Goal: Task Accomplishment & Management: Complete application form

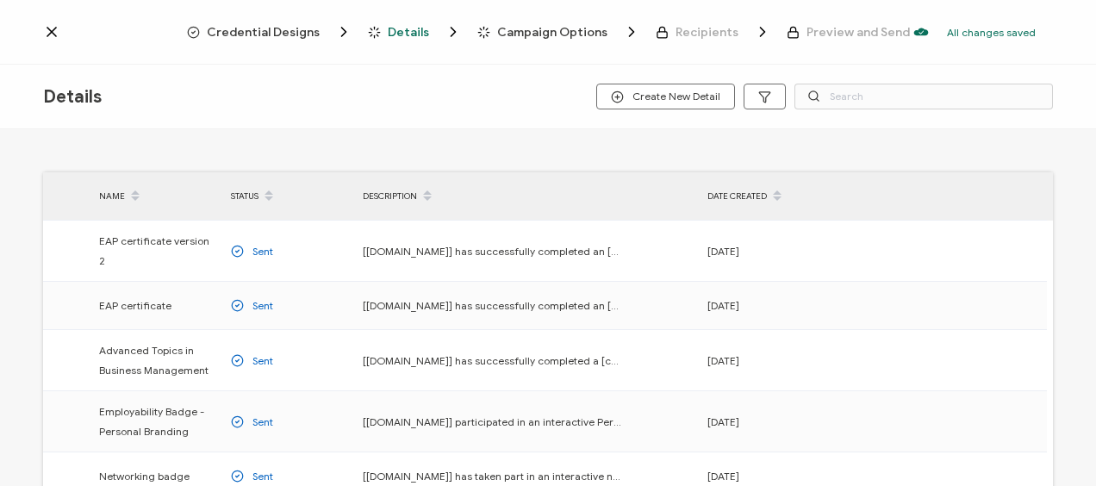
click at [42, 23] on div "Credential Designs Details Campaign Options Recipients Preview and Send All cha…" at bounding box center [548, 32] width 1096 height 65
click at [53, 28] on icon at bounding box center [51, 31] width 17 height 17
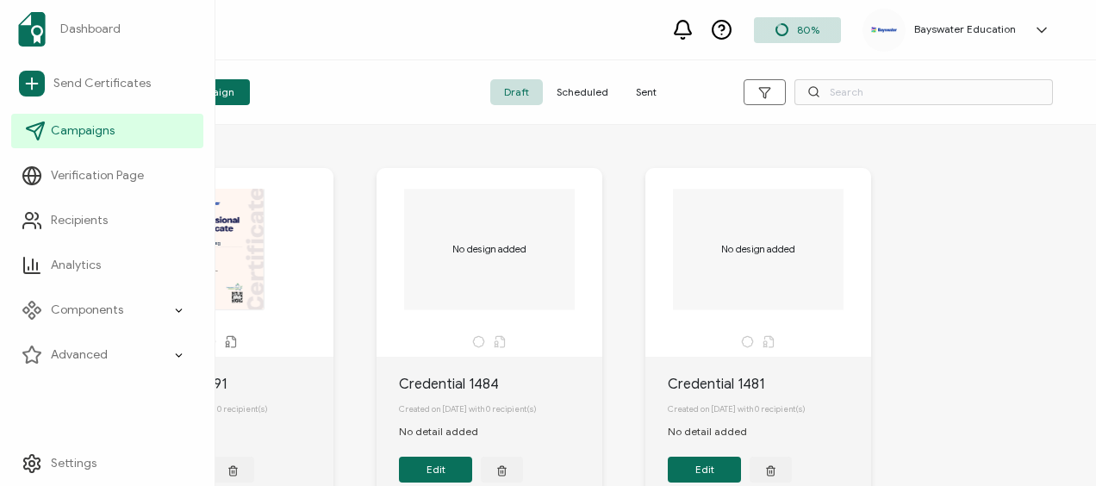
click at [99, 129] on span "Campaigns" at bounding box center [83, 130] width 64 height 17
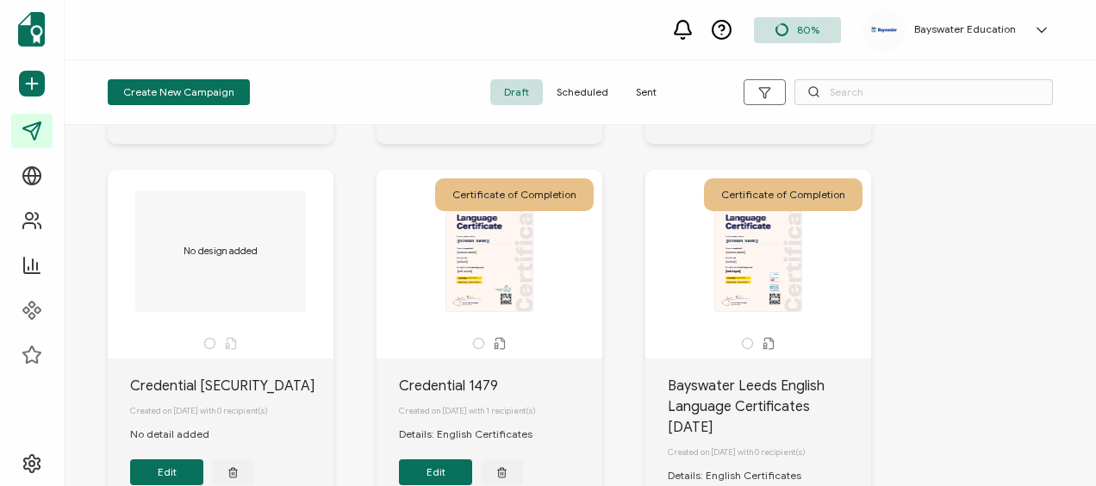
scroll to position [431, 0]
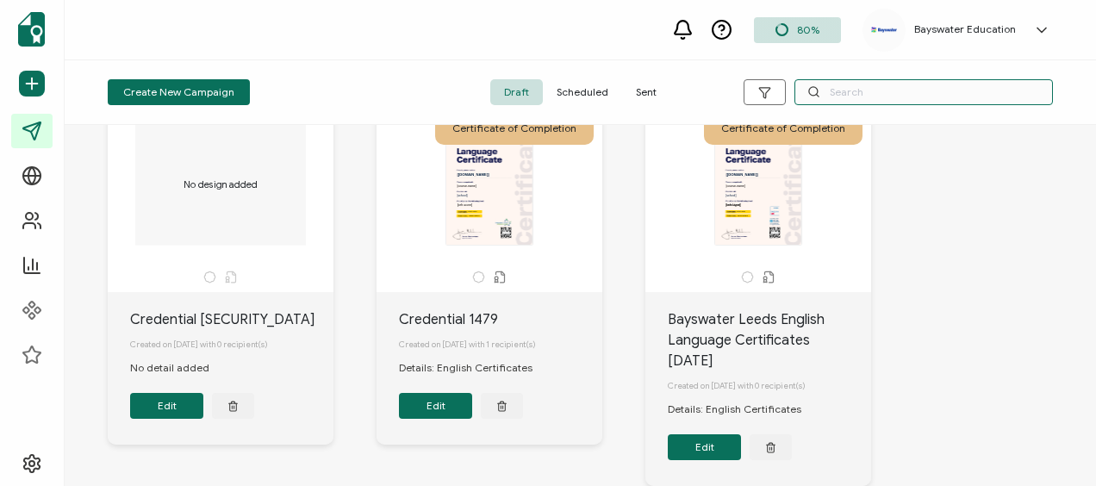
click at [872, 88] on input "text" at bounding box center [923, 92] width 258 height 26
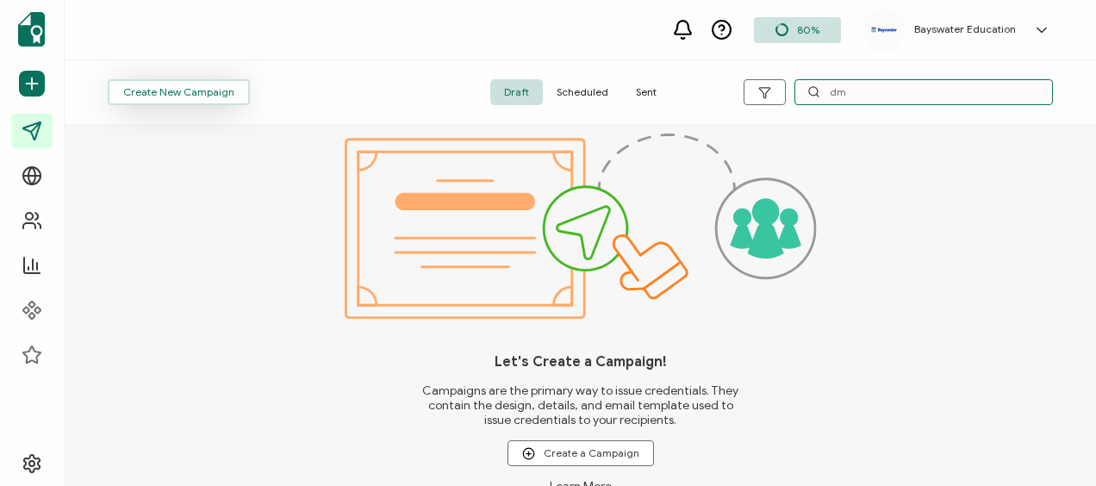
type input "dm"
click at [159, 88] on span "Create New Campaign" at bounding box center [178, 92] width 111 height 10
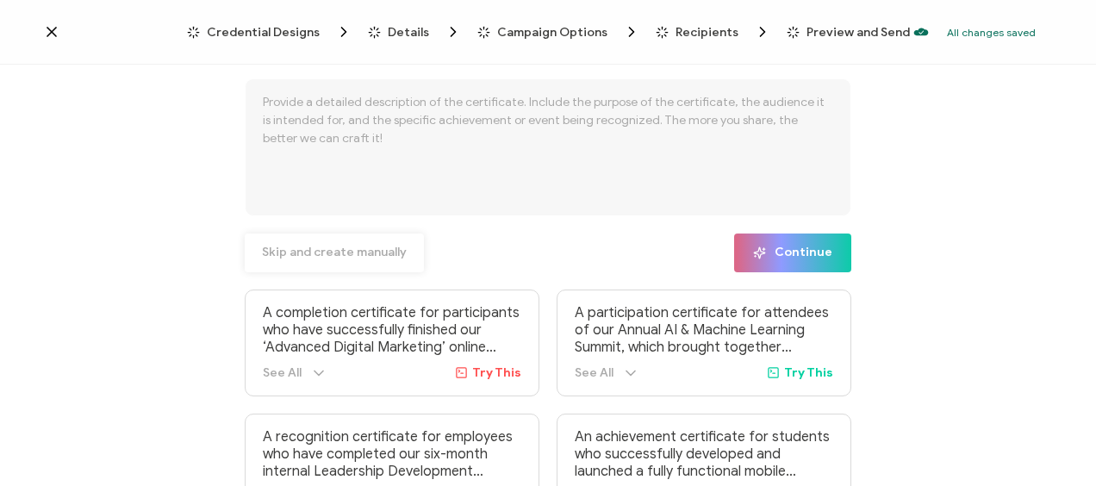
click at [323, 252] on span "Skip and create manually" at bounding box center [334, 252] width 145 height 12
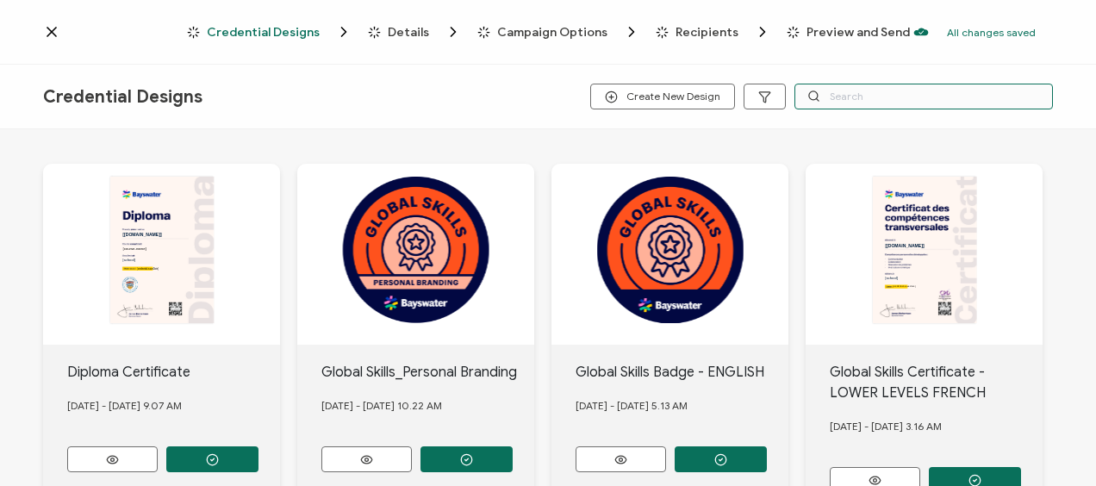
click at [843, 93] on input "text" at bounding box center [923, 97] width 258 height 26
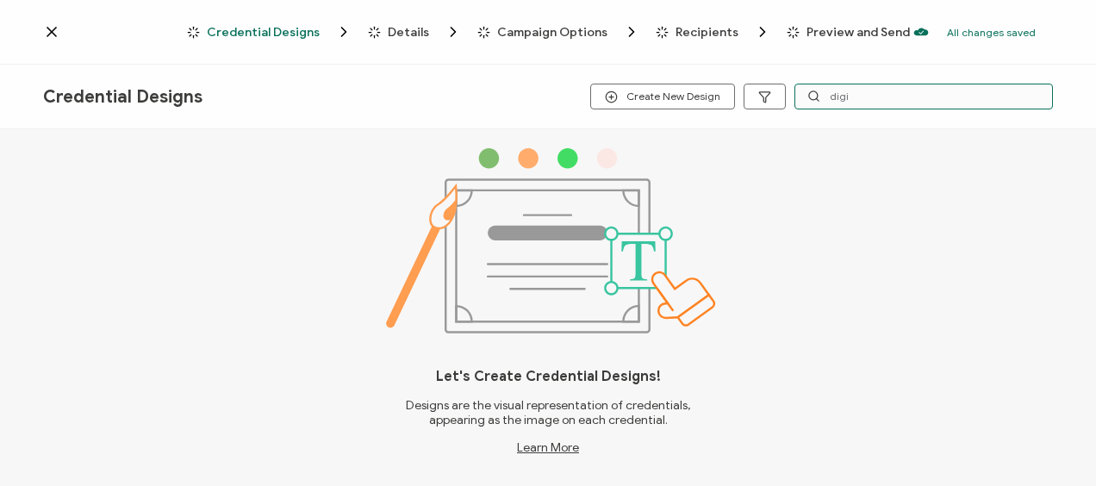
drag, startPoint x: 848, startPoint y: 97, endPoint x: 821, endPoint y: 97, distance: 26.7
click at [821, 97] on input "digi" at bounding box center [923, 97] width 258 height 26
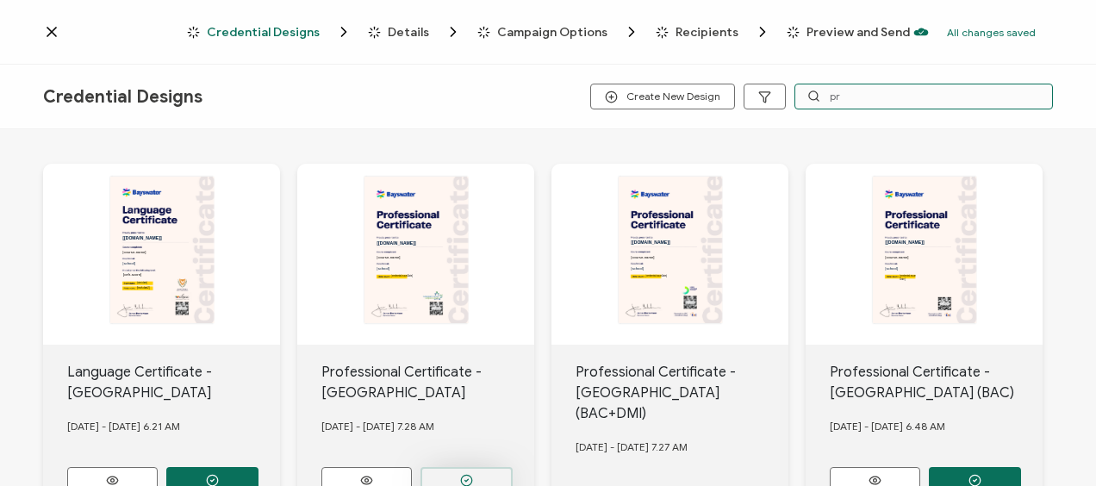
type input "pr"
click at [258, 467] on button "button" at bounding box center [212, 480] width 92 height 26
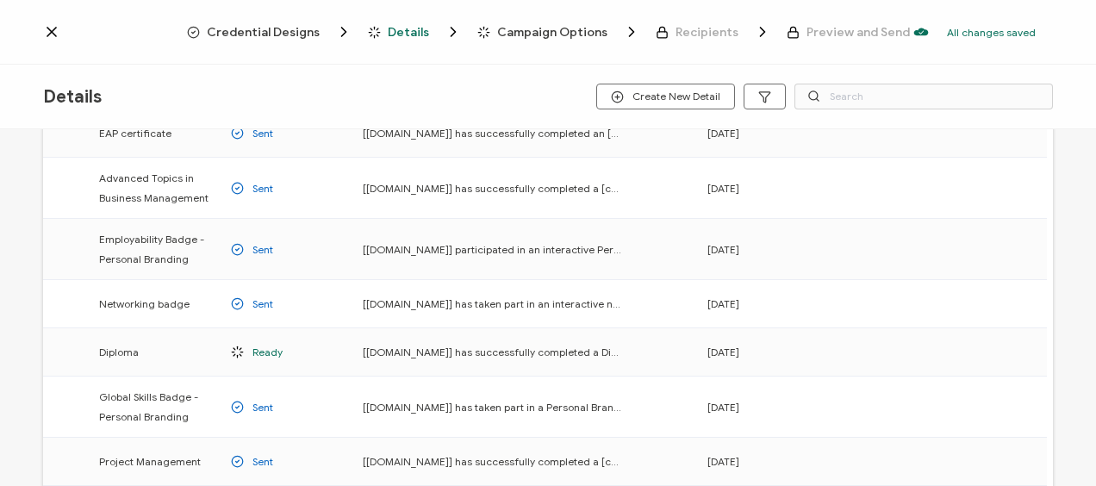
scroll to position [345, 0]
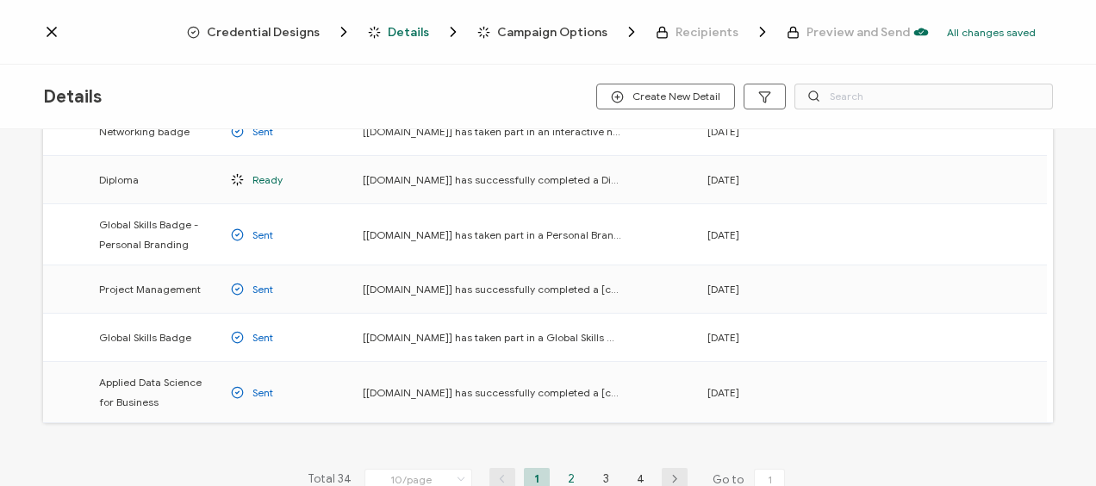
click at [562, 468] on li "2" at bounding box center [571, 479] width 26 height 22
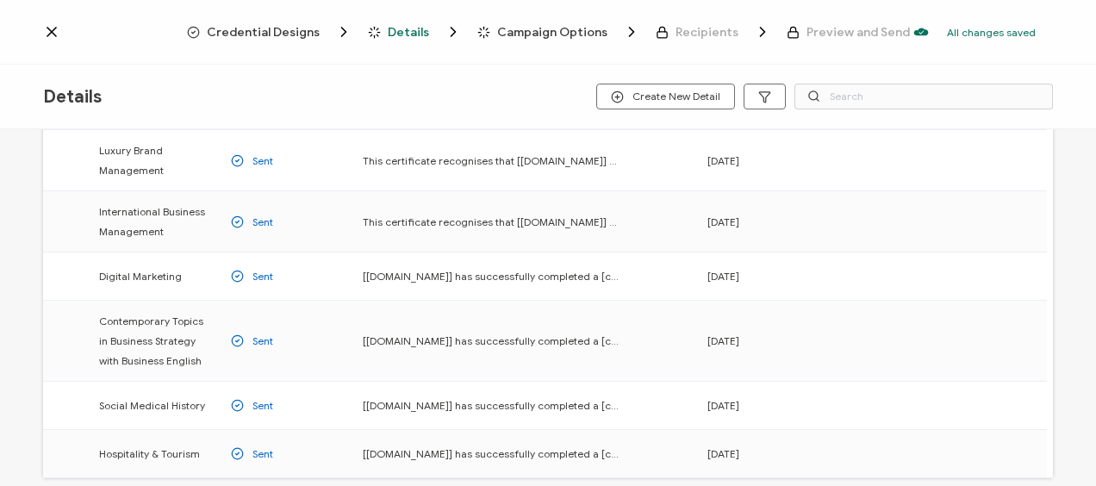
scroll to position [345, 0]
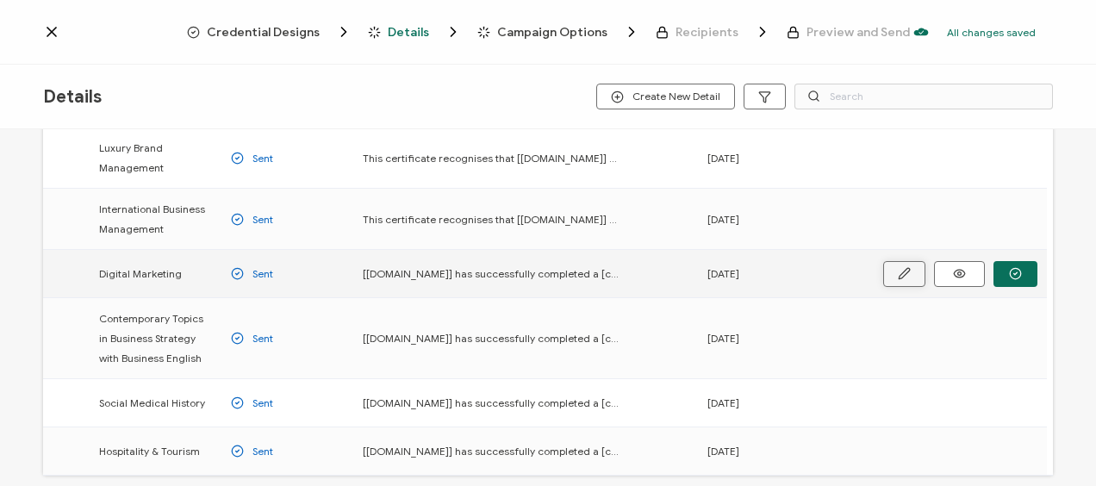
click at [0, 0] on icon "button" at bounding box center [0, 0] width 0 height 0
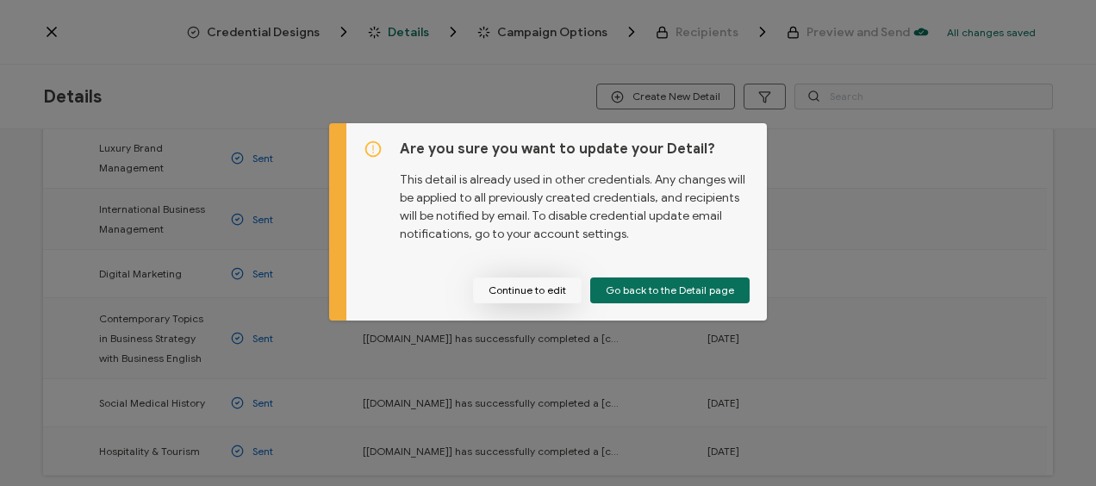
click at [546, 286] on button "Continue to edit" at bounding box center [527, 290] width 109 height 26
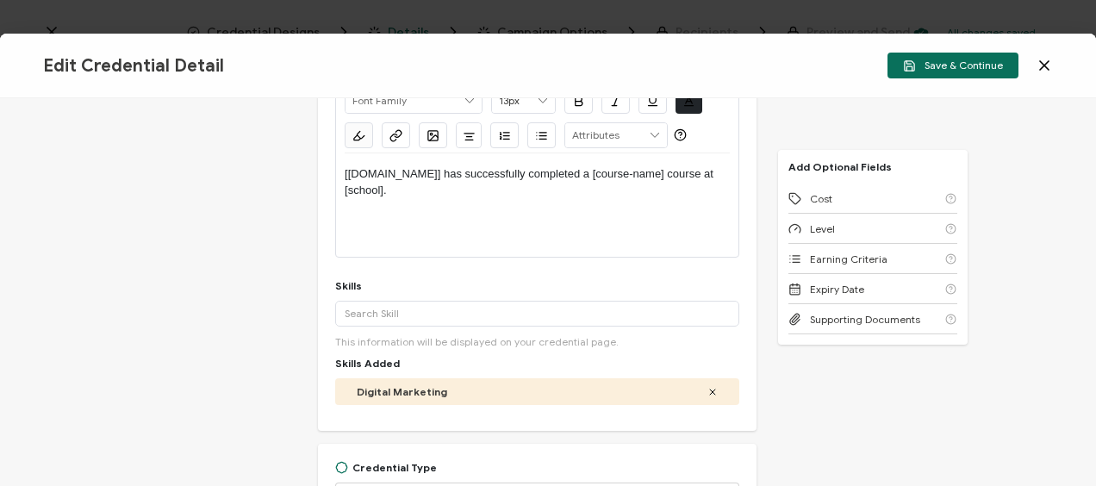
scroll to position [86, 0]
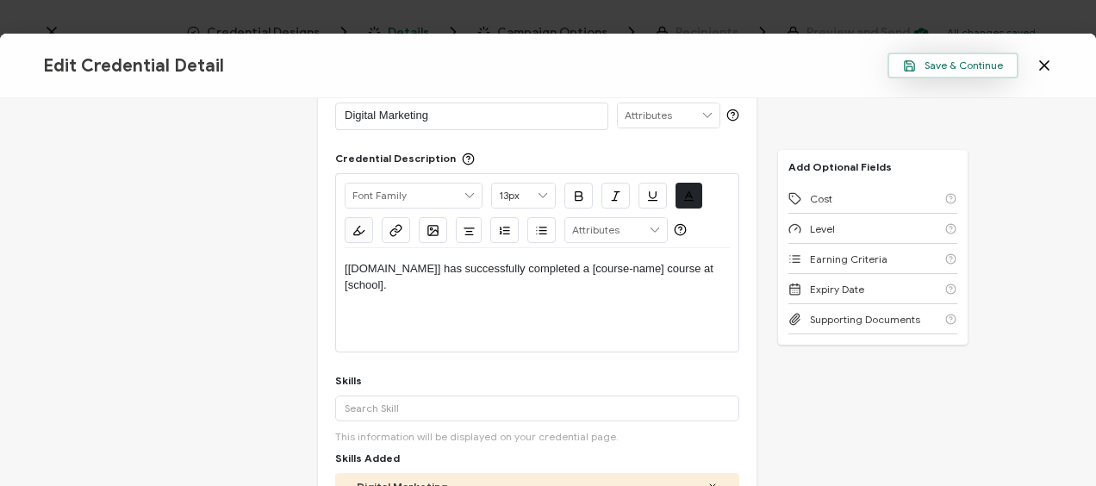
click at [955, 60] on span "Save & Continue" at bounding box center [953, 65] width 100 height 13
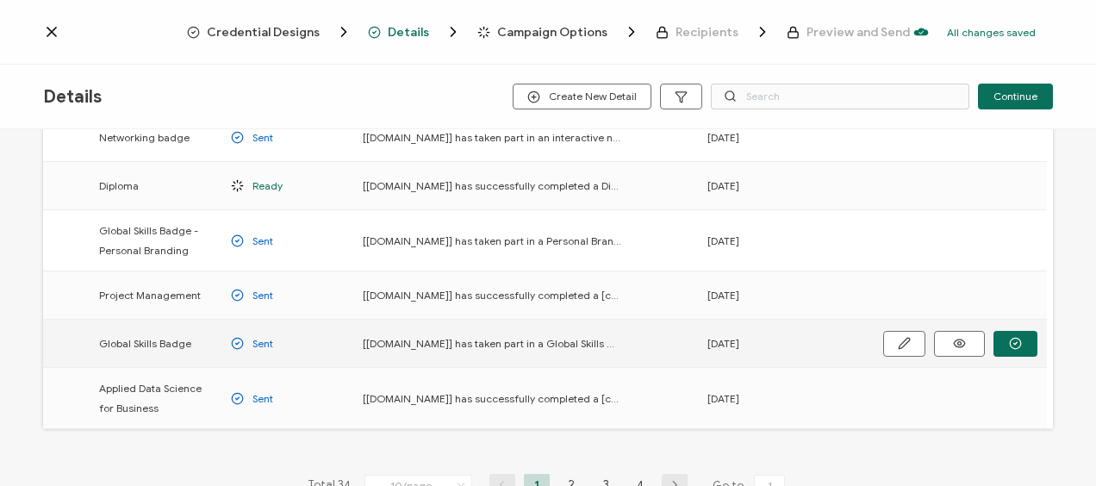
scroll to position [426, 0]
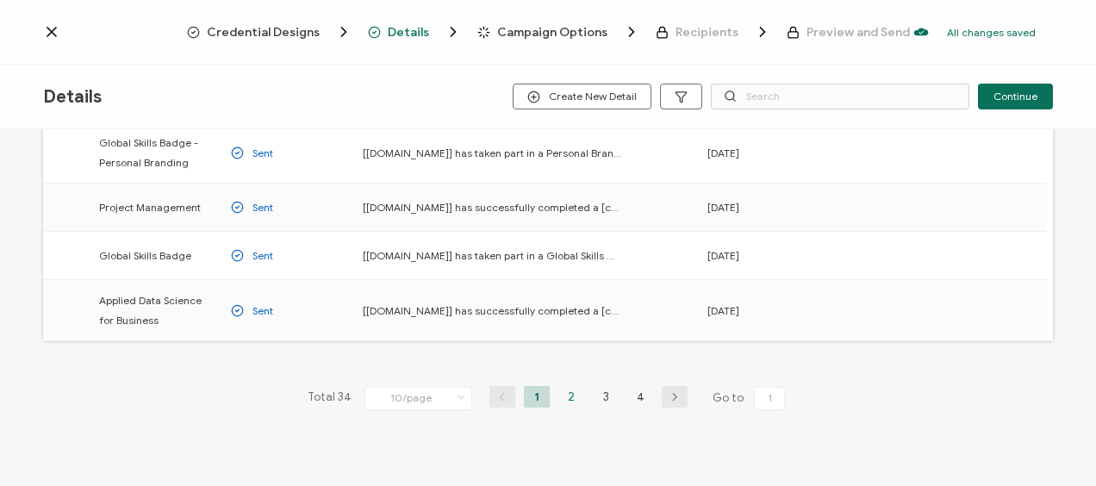
click at [563, 386] on li "2" at bounding box center [571, 397] width 26 height 22
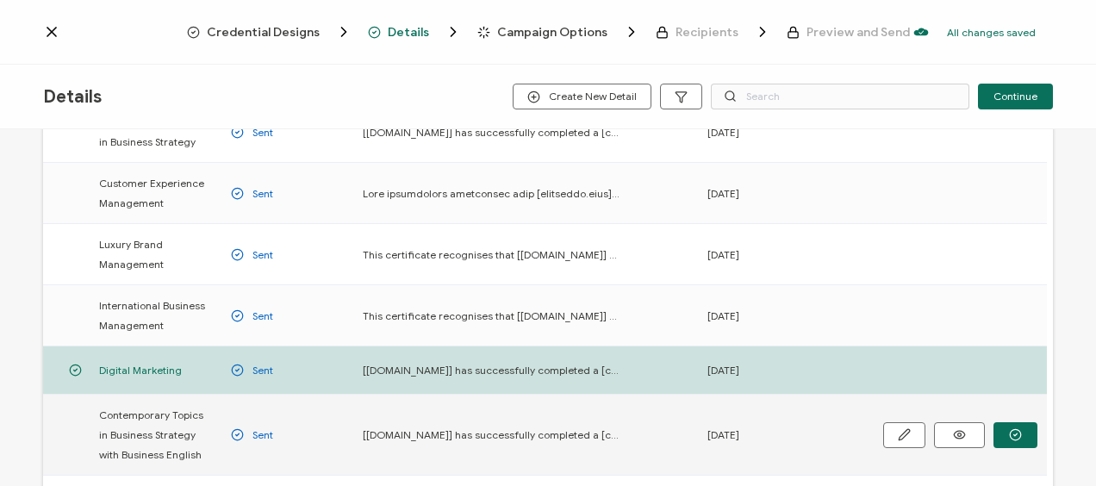
scroll to position [345, 0]
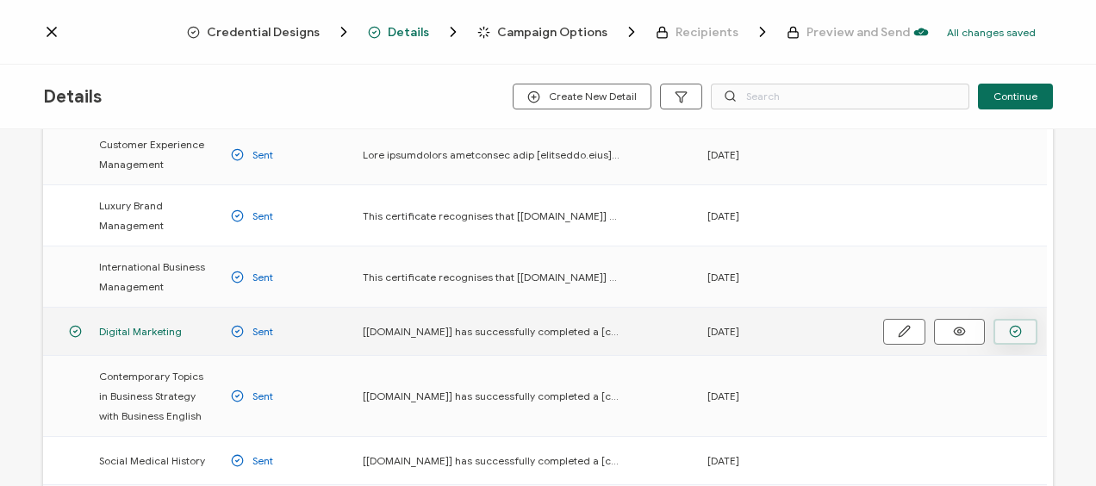
click at [1019, 332] on circle "button" at bounding box center [1015, 331] width 11 height 11
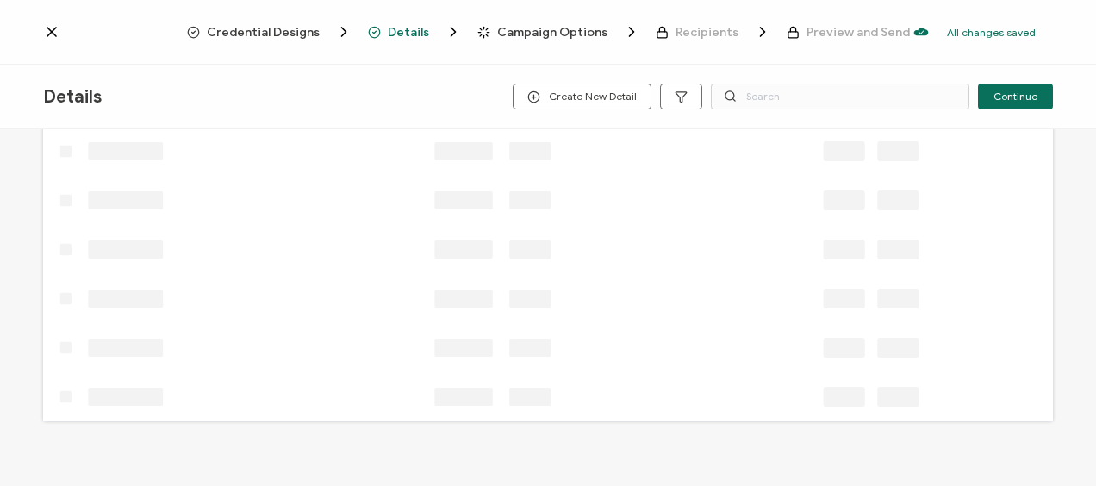
scroll to position [45, 0]
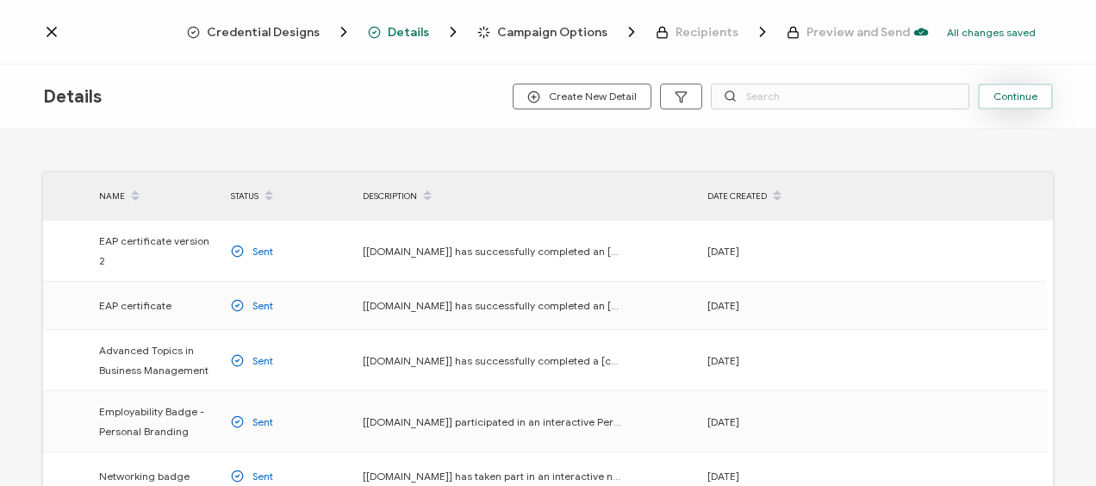
click at [1011, 95] on span "Continue" at bounding box center [1015, 96] width 44 height 10
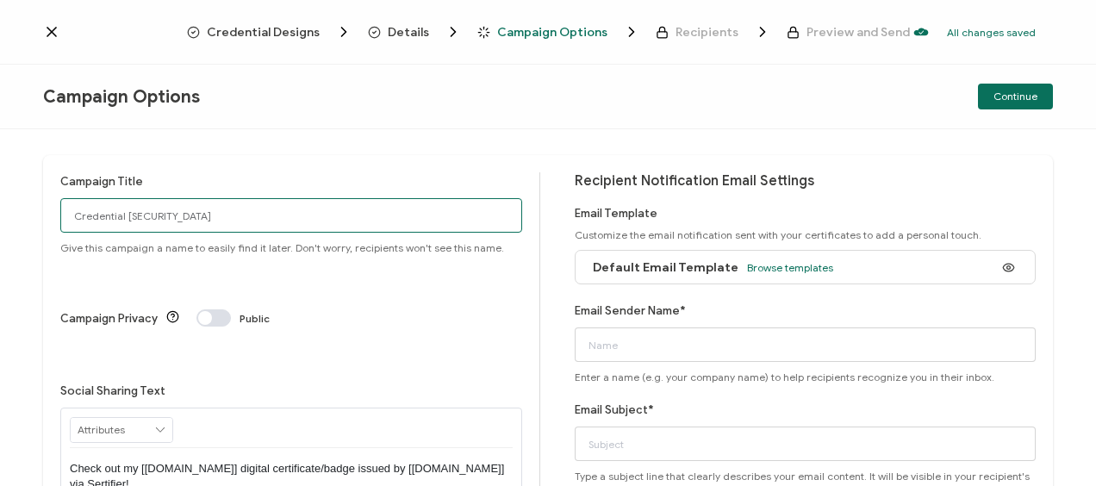
click at [153, 219] on input "Credential [SECURITY_DATA]" at bounding box center [291, 215] width 462 height 34
type input "C"
click at [174, 208] on input "Toronto2025- [DATE]-" at bounding box center [291, 215] width 462 height 34
click at [190, 215] on input "Toronto2025- [DATE]-PC -DM" at bounding box center [291, 215] width 462 height 34
type input "Toronto2025- [DATE]-PC-DM"
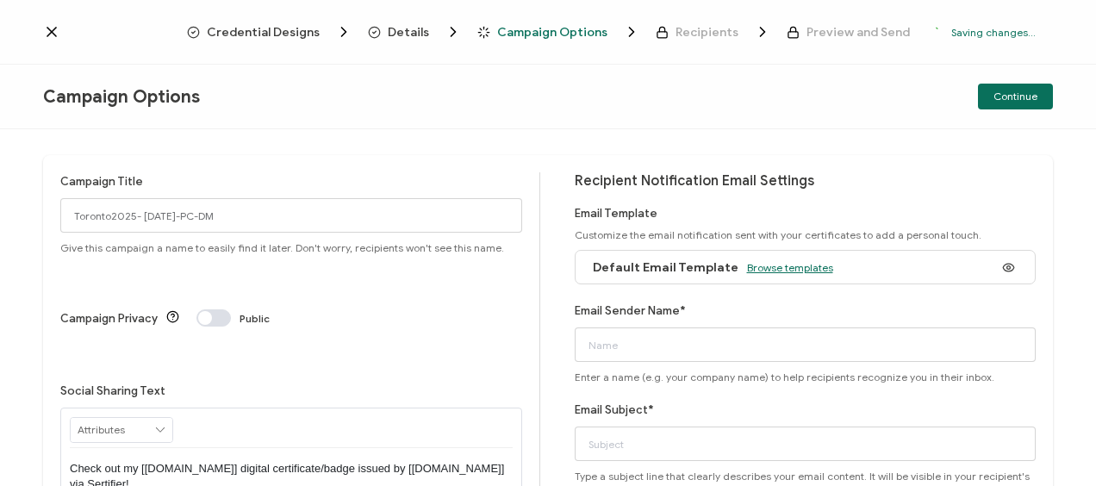
click at [791, 265] on span "Browse templates" at bounding box center [790, 267] width 86 height 13
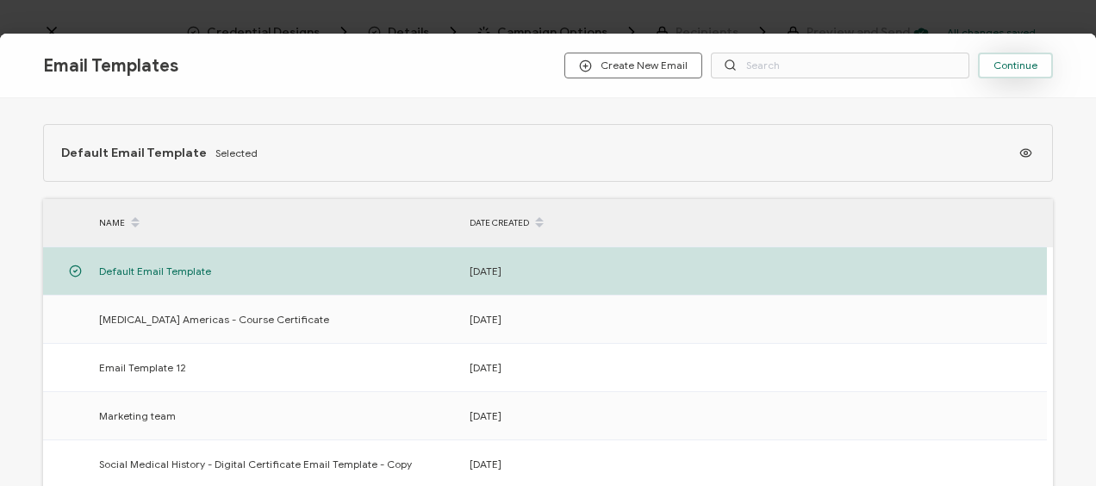
click at [994, 72] on button "Continue" at bounding box center [1015, 66] width 75 height 26
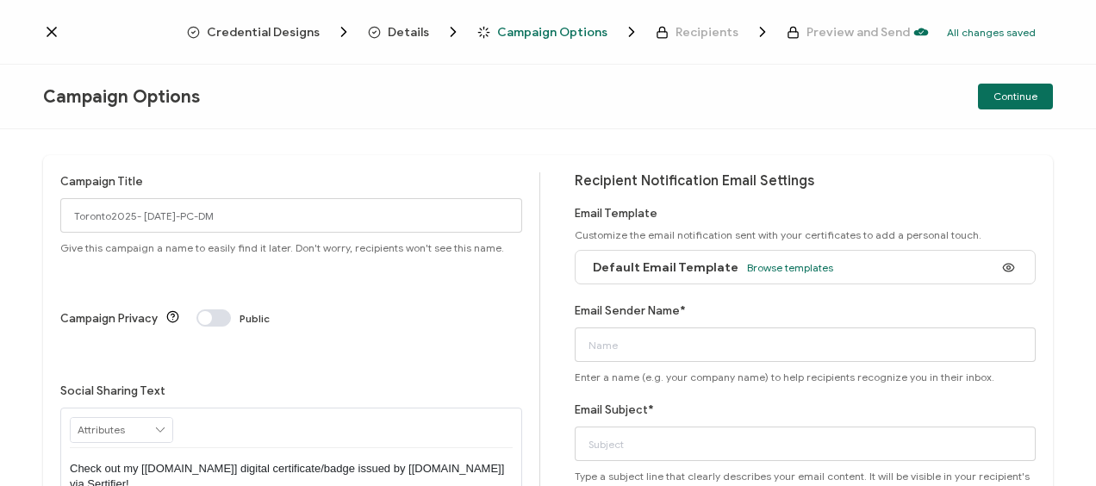
scroll to position [86, 0]
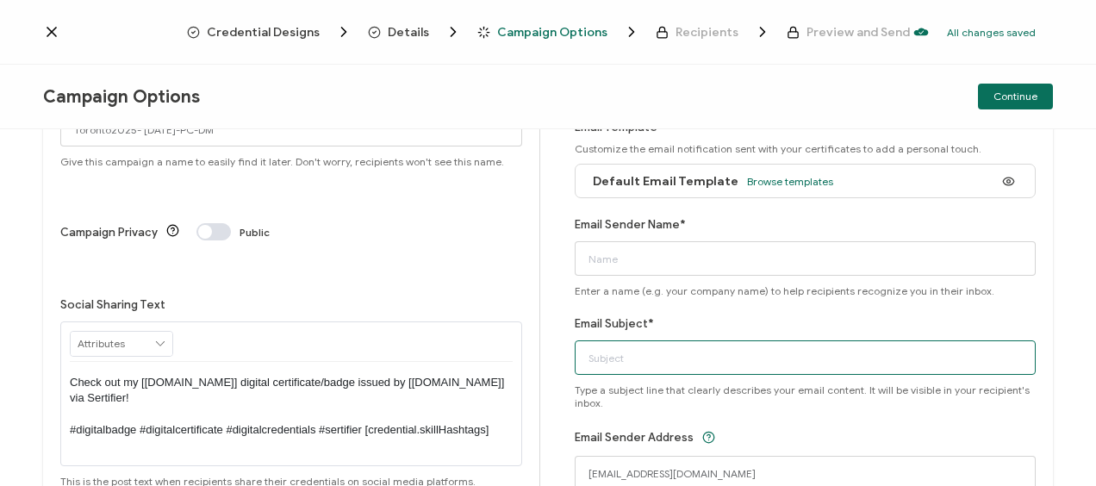
click at [596, 357] on input "Email Subject*" at bounding box center [806, 357] width 462 height 34
type input "Bayswater Digital Certificate"
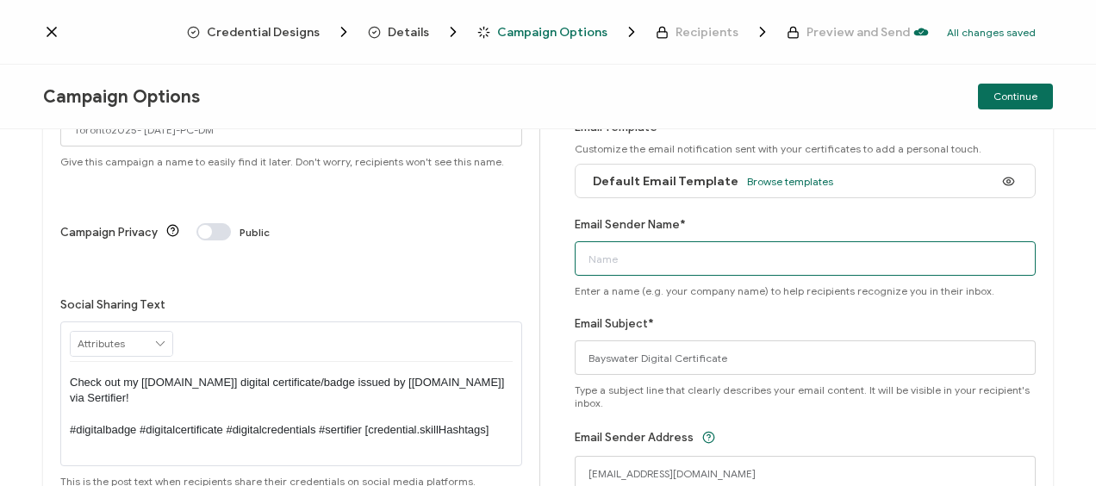
type input "Bayswater [GEOGRAPHIC_DATA]"
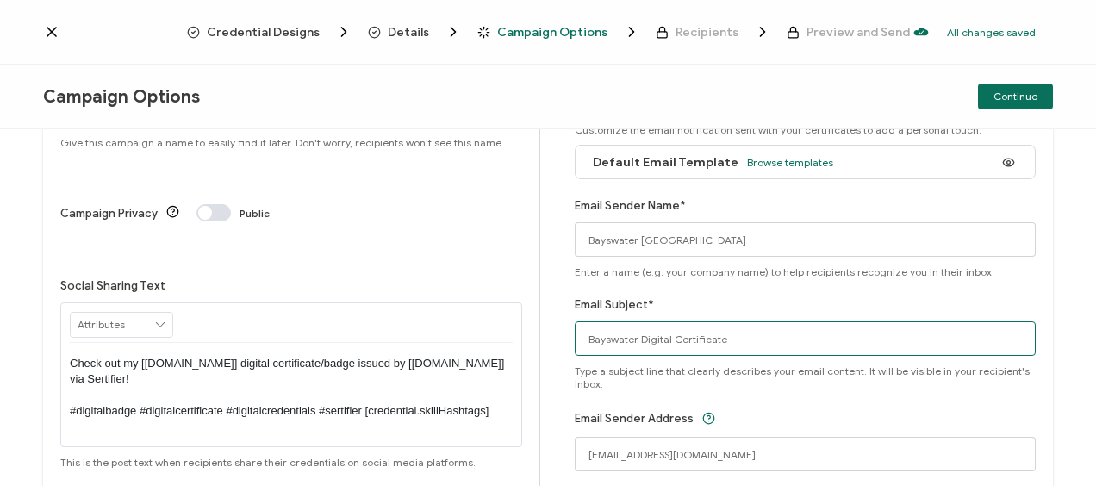
scroll to position [31, 0]
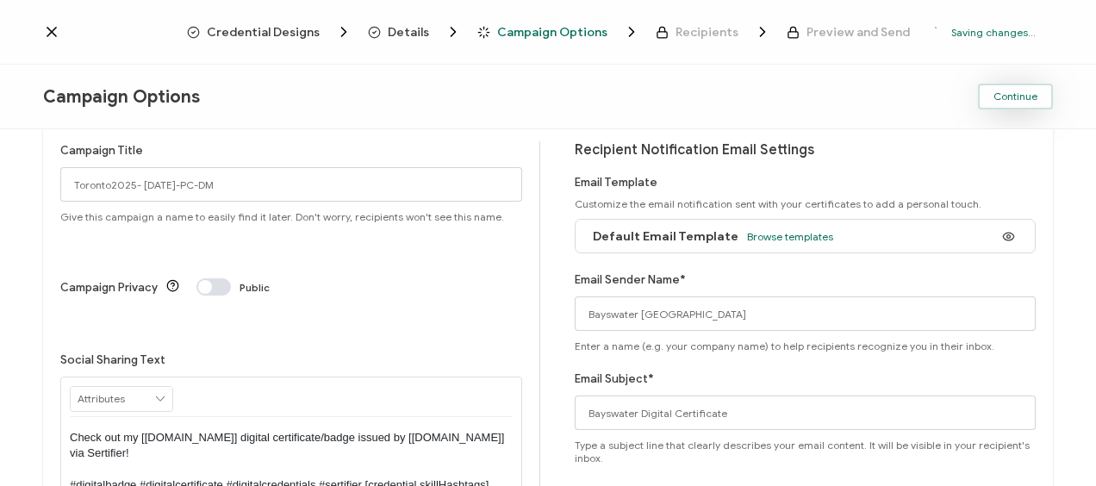
click at [1018, 98] on span "Continue" at bounding box center [1015, 96] width 44 height 10
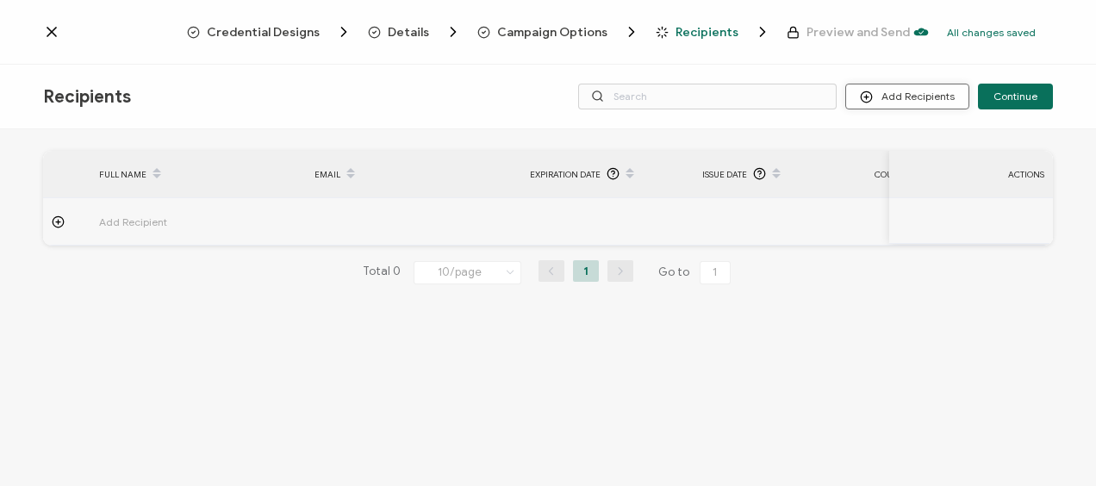
click at [899, 95] on button "Add Recipients" at bounding box center [907, 97] width 124 height 26
click at [901, 140] on span "Upload Recipients" at bounding box center [929, 142] width 87 height 13
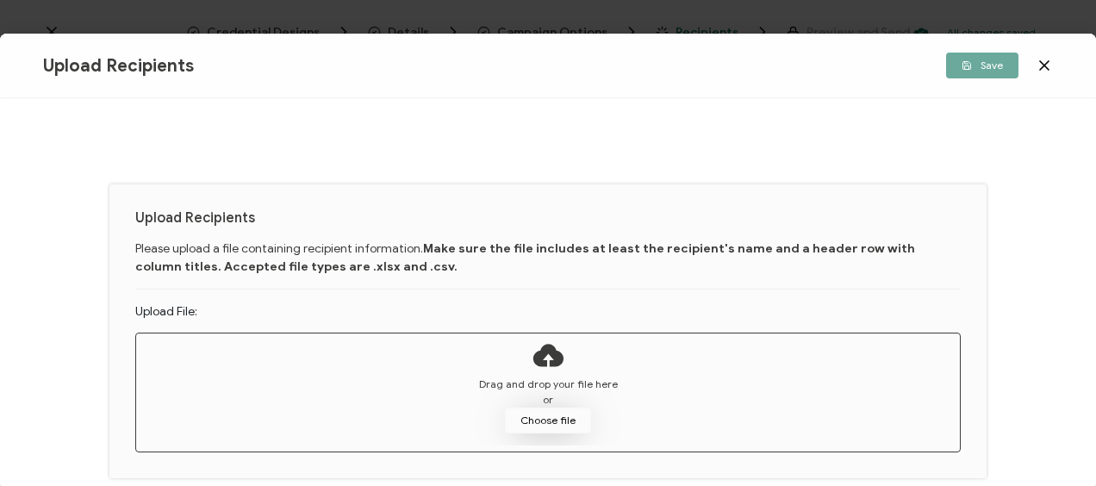
click at [551, 422] on button "Choose file" at bounding box center [548, 420] width 86 height 26
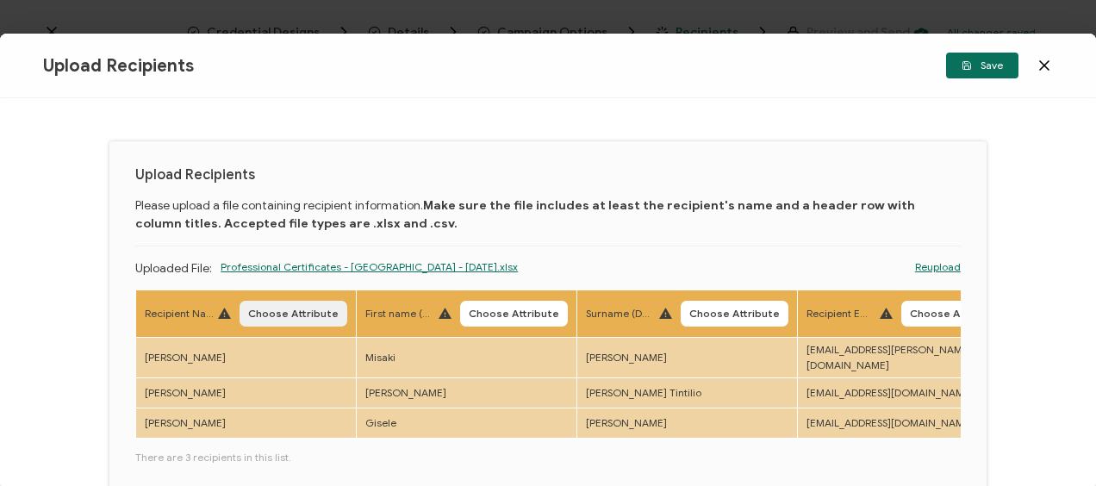
click at [295, 310] on span "Choose Attribute" at bounding box center [293, 313] width 90 height 10
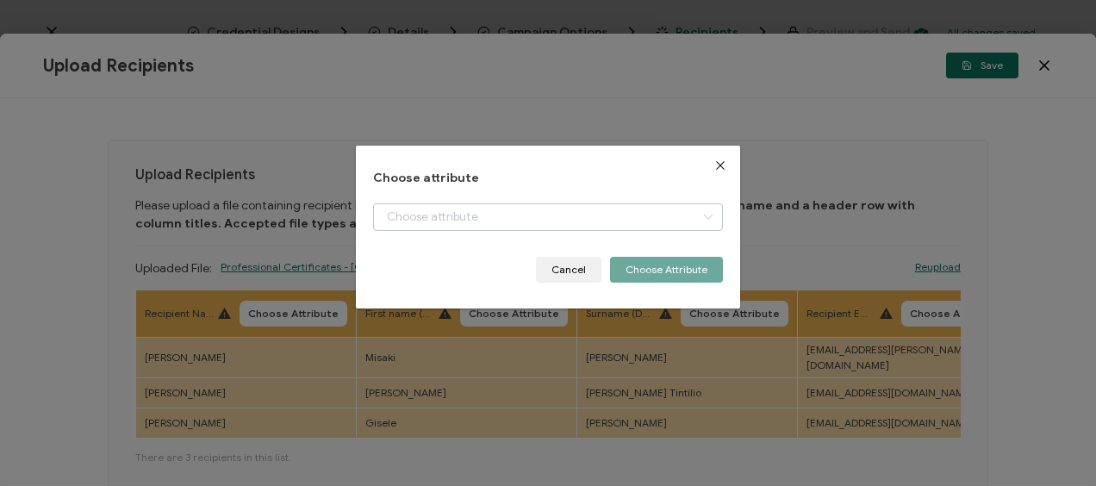
click at [706, 217] on icon "dialog" at bounding box center [708, 217] width 22 height 28
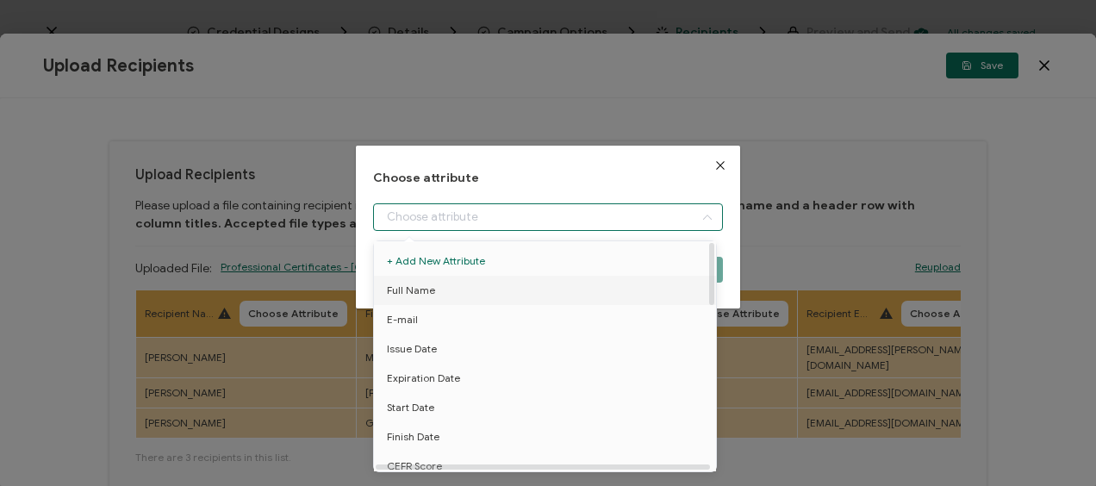
click at [405, 295] on span "Full Name" at bounding box center [411, 290] width 48 height 29
type input "Full Name"
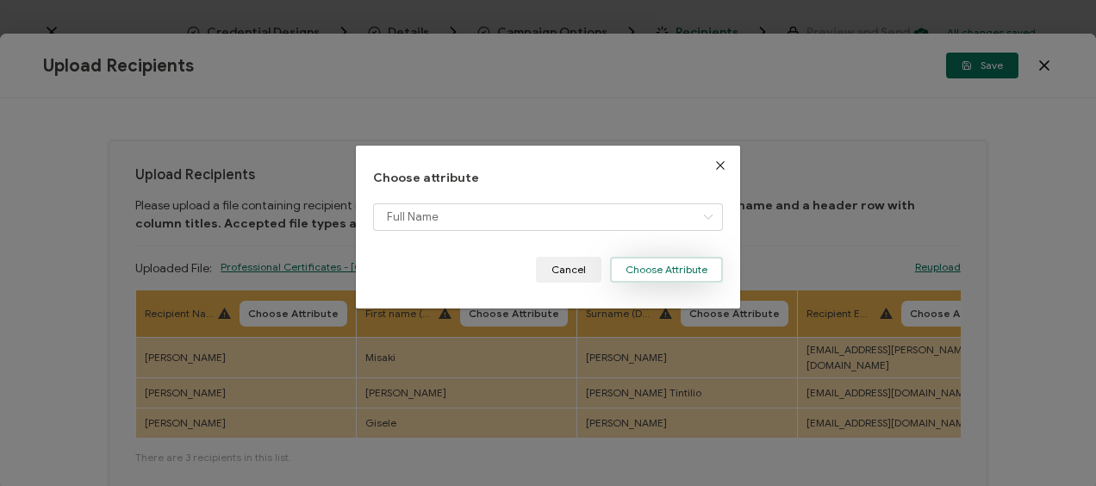
click at [656, 269] on button "Choose Attribute" at bounding box center [666, 270] width 113 height 26
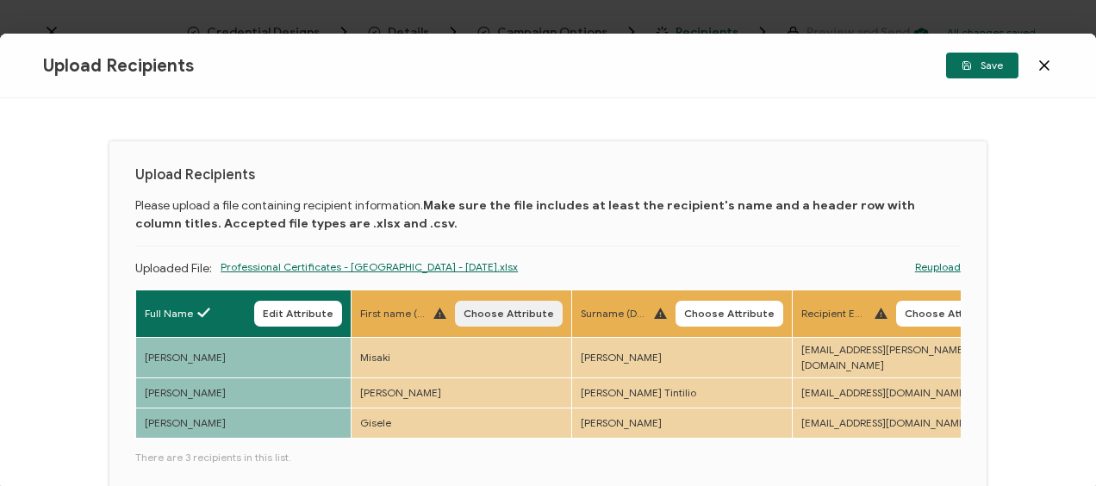
click at [493, 304] on button "Choose Attribute" at bounding box center [509, 314] width 108 height 26
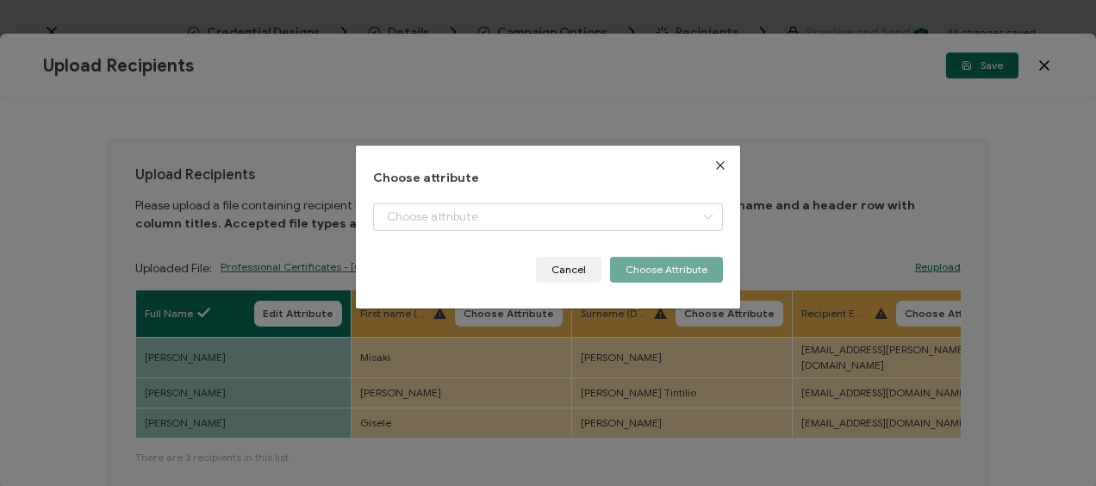
click at [713, 165] on icon "Close" at bounding box center [720, 166] width 14 height 14
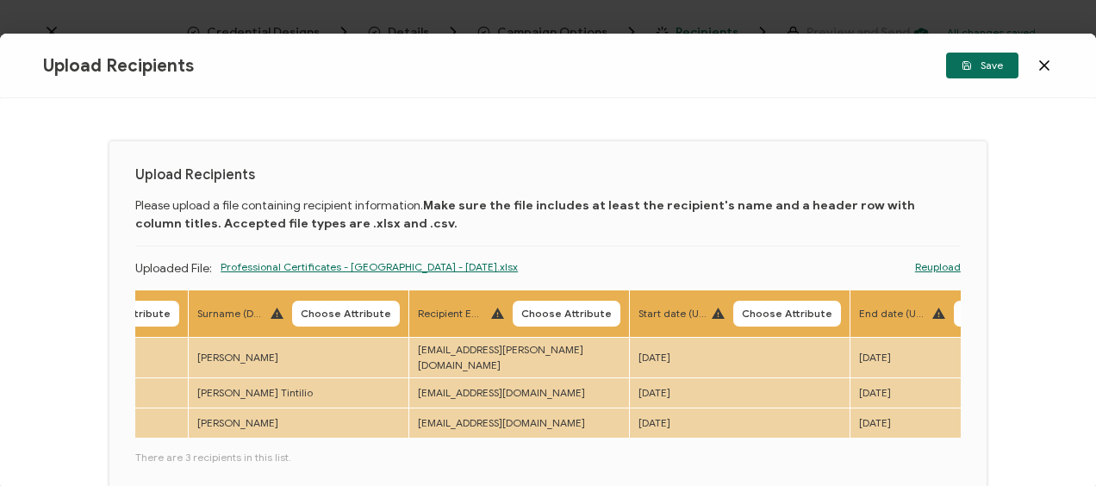
scroll to position [0, 510]
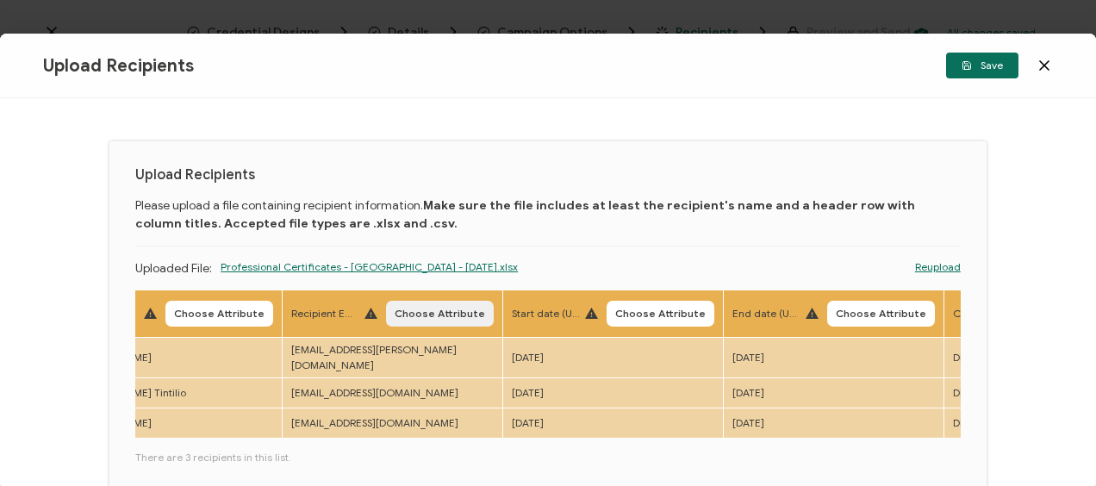
click at [445, 316] on span "Choose Attribute" at bounding box center [440, 313] width 90 height 10
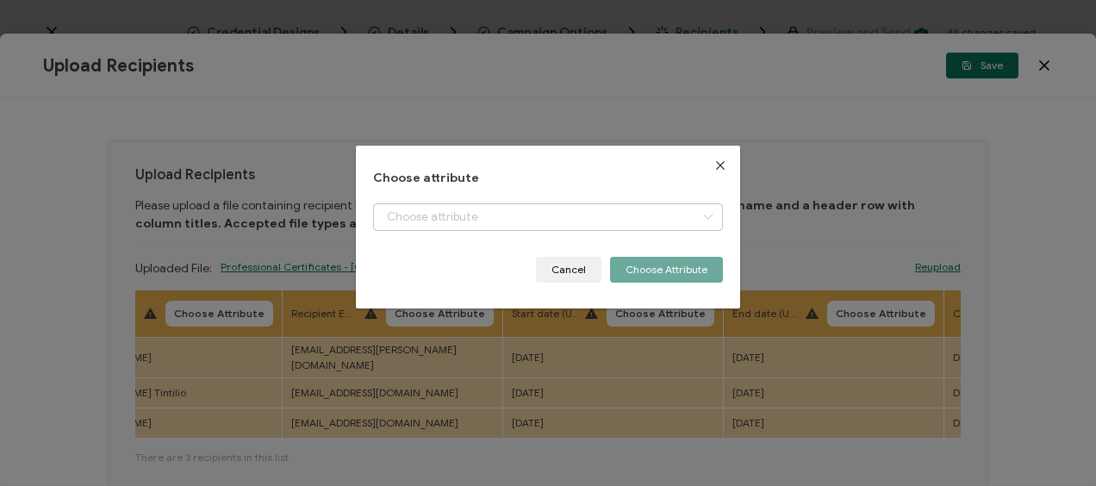
click at [703, 211] on icon "dialog" at bounding box center [708, 217] width 22 height 28
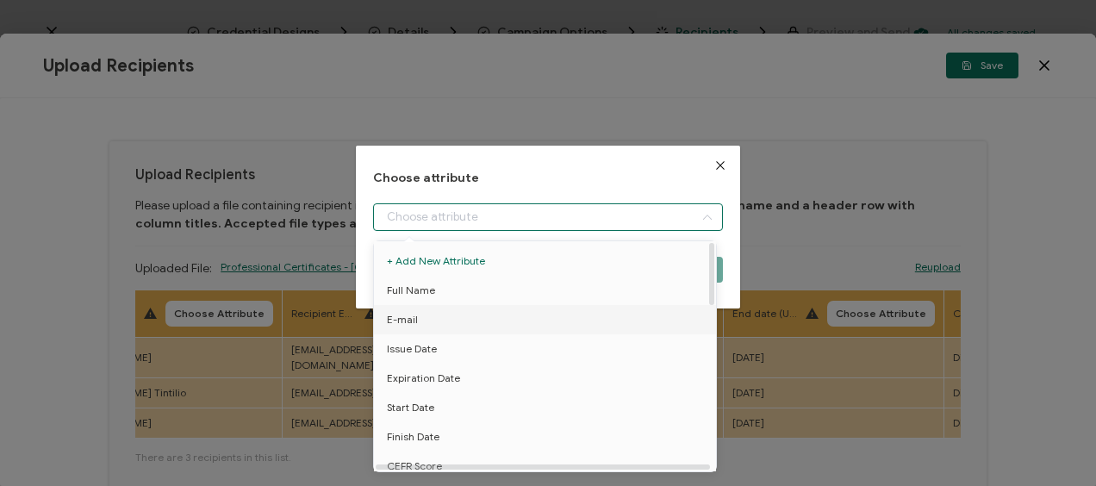
click at [451, 327] on li "E-mail" at bounding box center [548, 319] width 357 height 29
type input "E-mail"
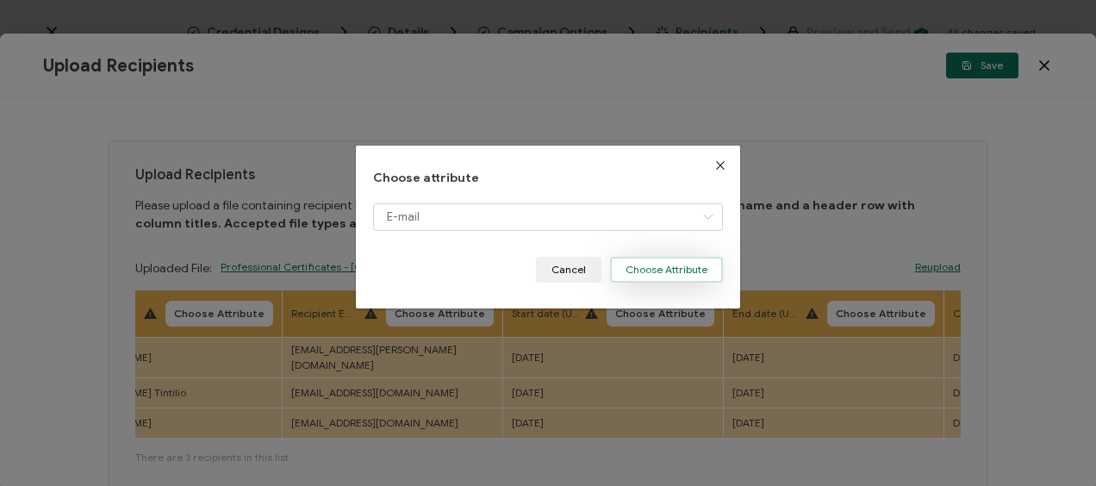
click at [639, 258] on button "Choose Attribute" at bounding box center [666, 270] width 113 height 26
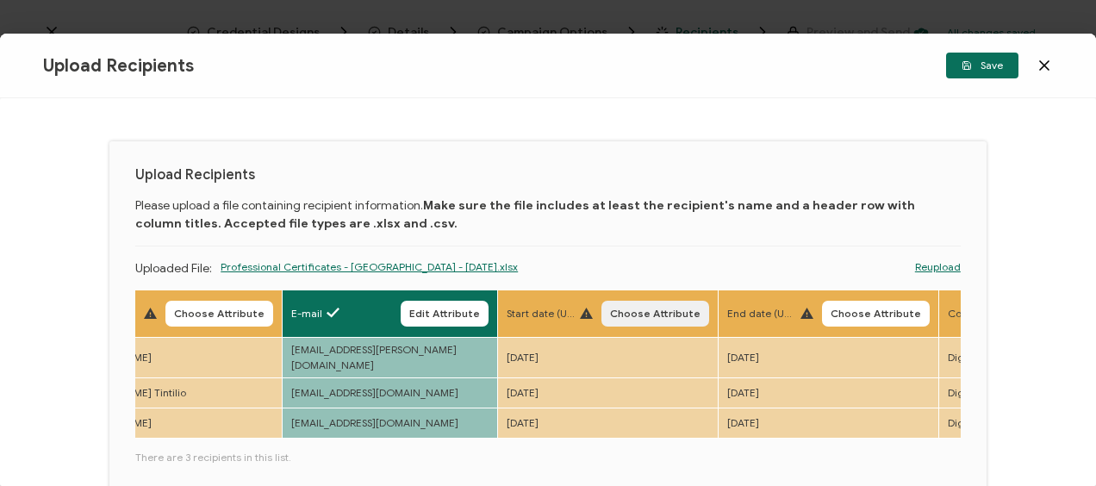
click at [658, 315] on span "Choose Attribute" at bounding box center [655, 313] width 90 height 10
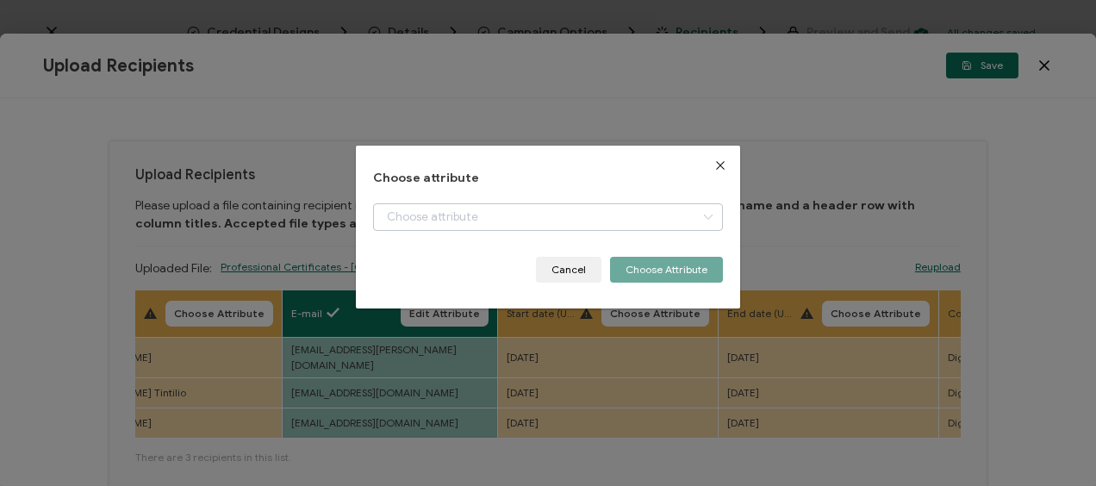
click at [700, 215] on icon "dialog" at bounding box center [708, 217] width 22 height 28
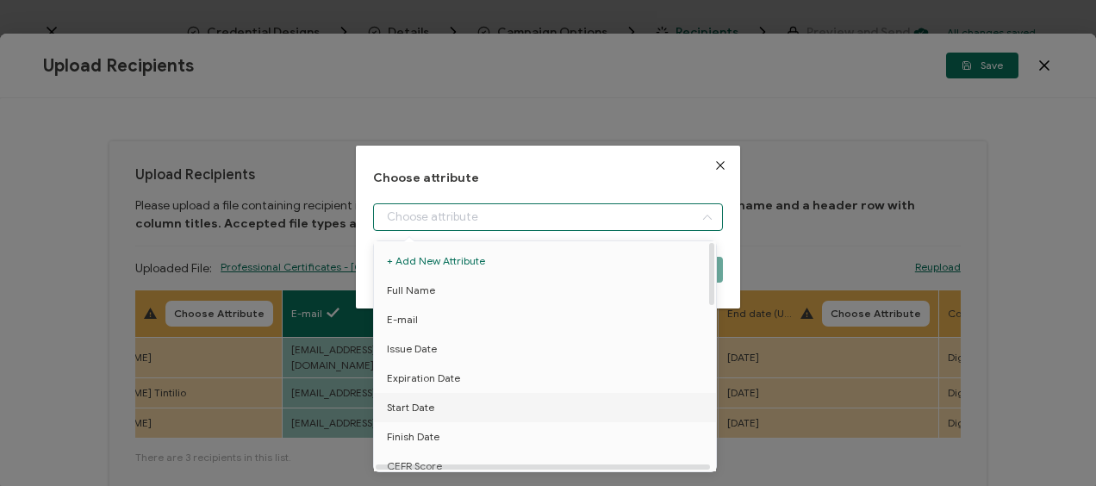
click at [419, 408] on span "Start Date" at bounding box center [410, 407] width 47 height 29
type input "Start Date"
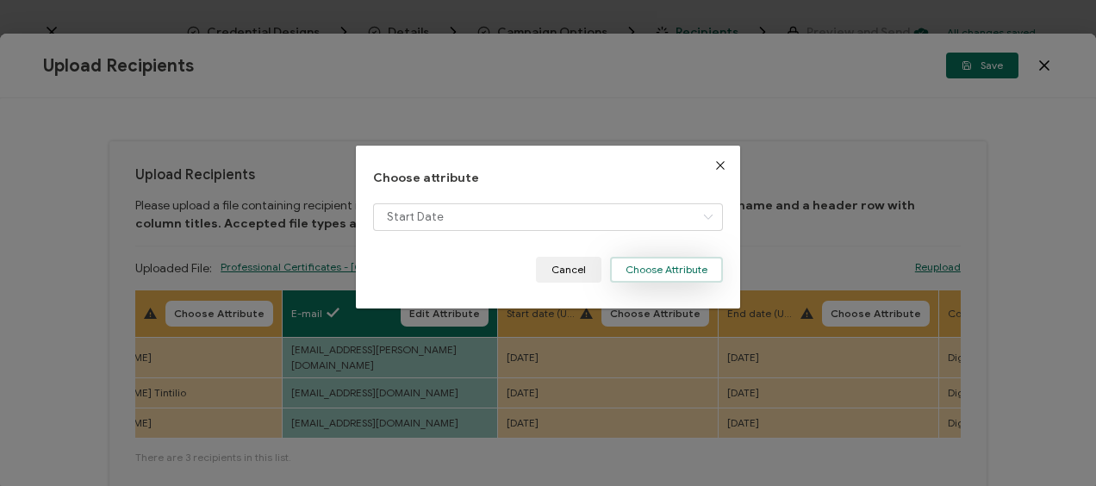
click at [684, 264] on button "Choose Attribute" at bounding box center [666, 270] width 113 height 26
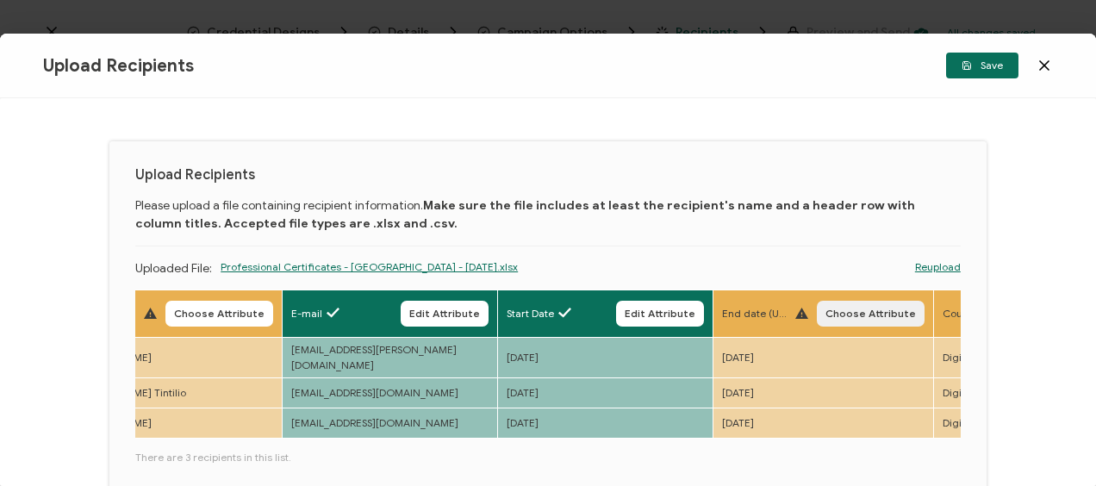
click at [878, 312] on span "Choose Attribute" at bounding box center [870, 313] width 90 height 10
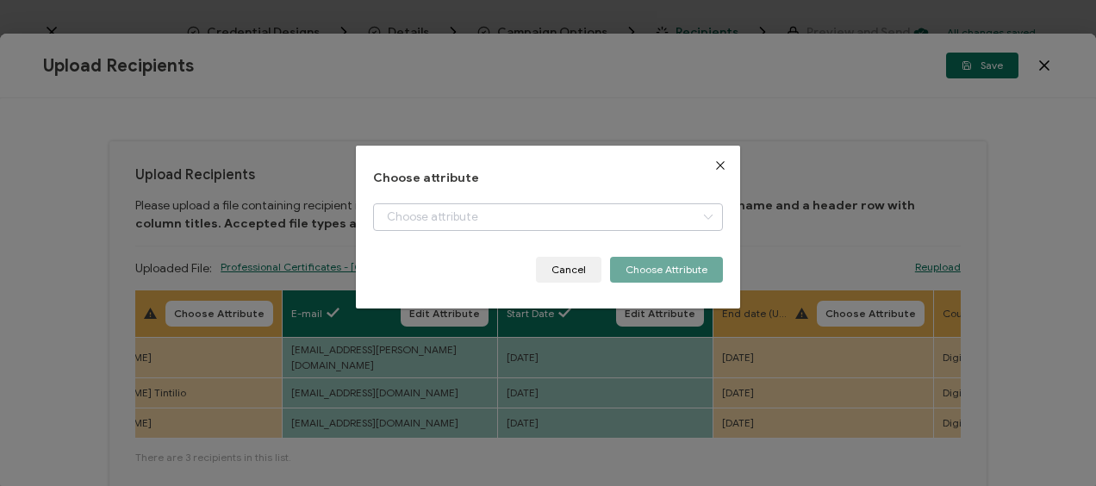
click at [697, 214] on icon "dialog" at bounding box center [708, 217] width 22 height 28
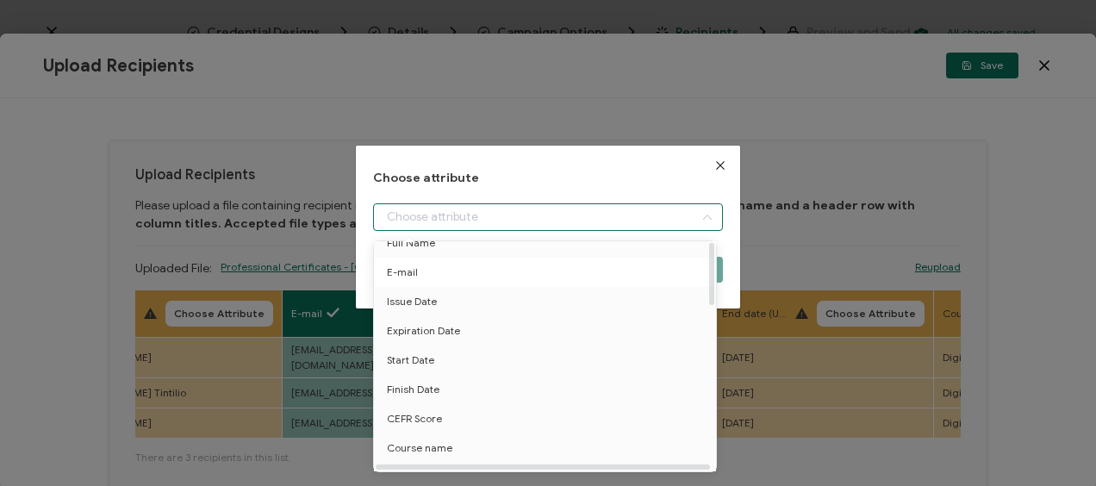
scroll to position [86, 0]
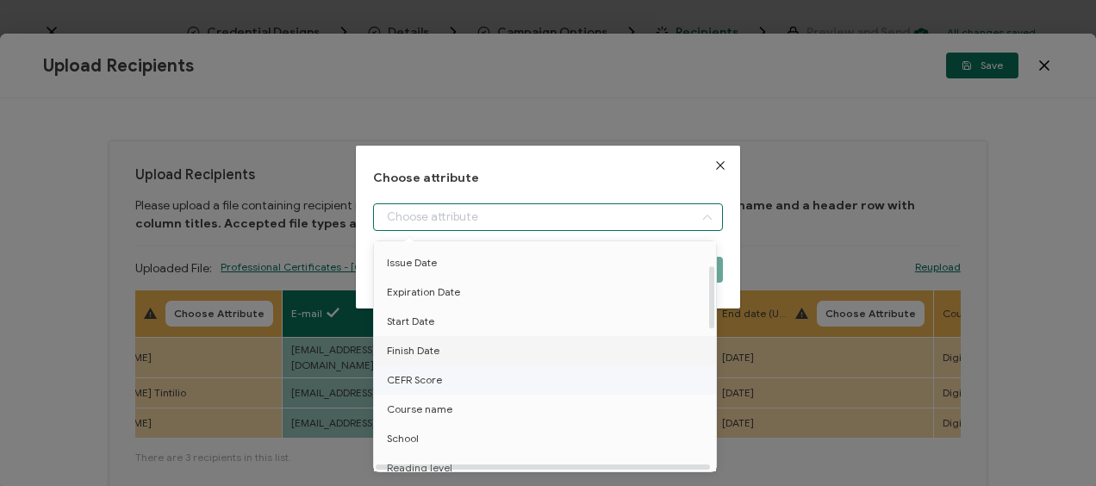
click at [419, 348] on span "Finish Date" at bounding box center [413, 350] width 53 height 29
type input "Finish Date"
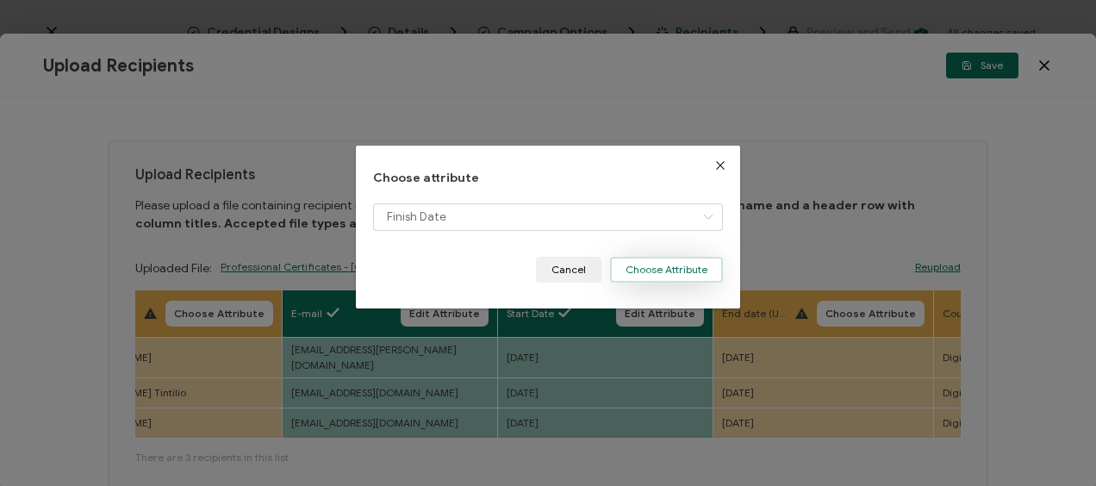
click at [681, 271] on button "Choose Attribute" at bounding box center [666, 270] width 113 height 26
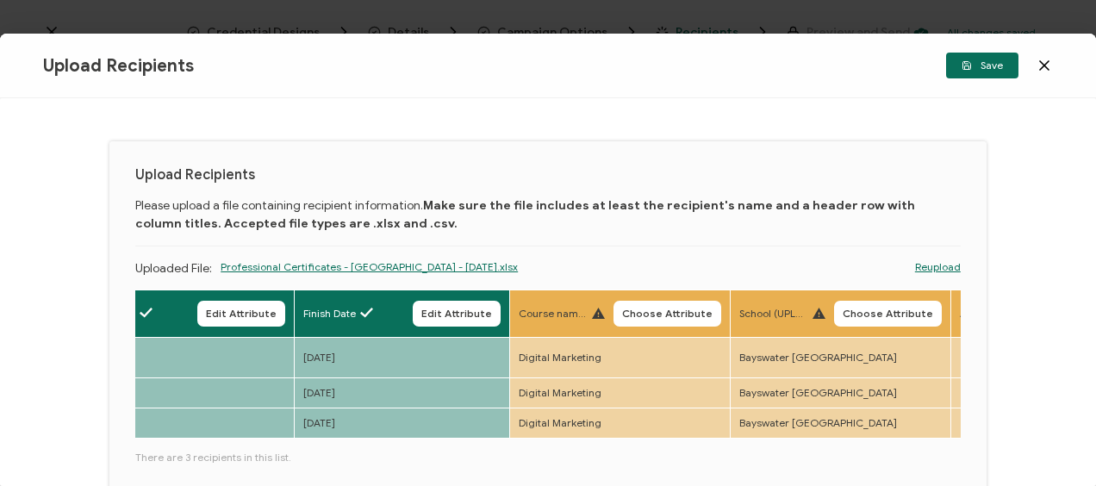
scroll to position [0, 939]
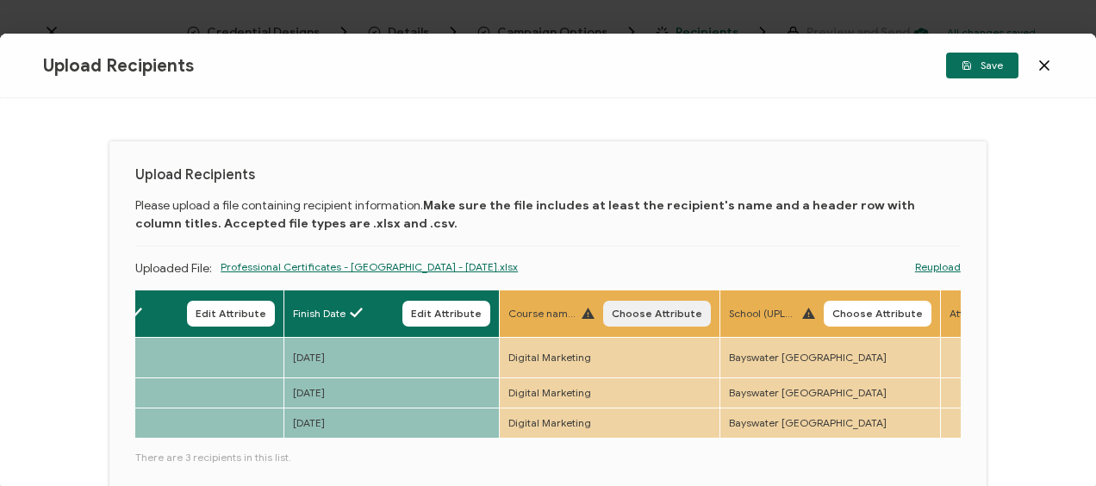
click at [681, 322] on button "Choose Attribute" at bounding box center [657, 314] width 108 height 26
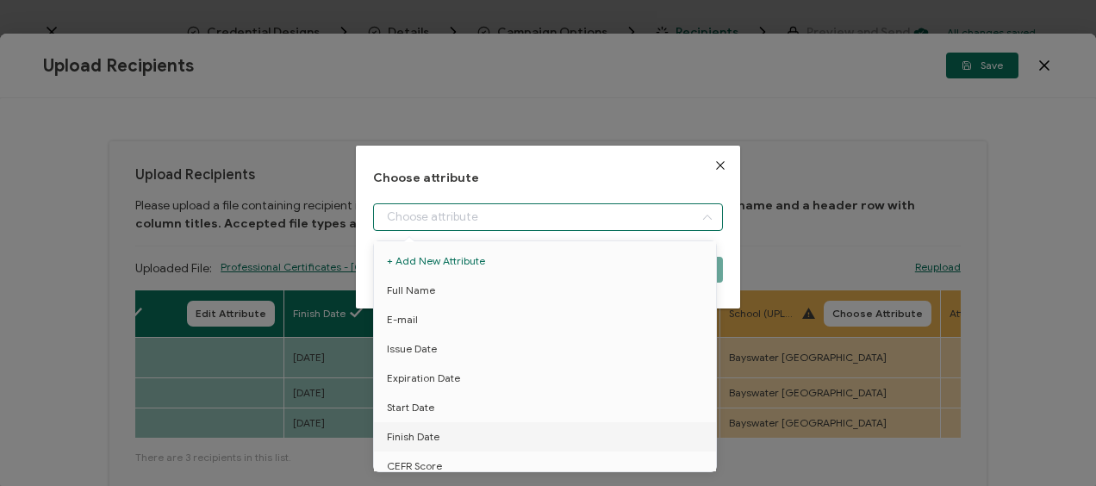
click at [689, 214] on div "dialog" at bounding box center [547, 217] width 349 height 28
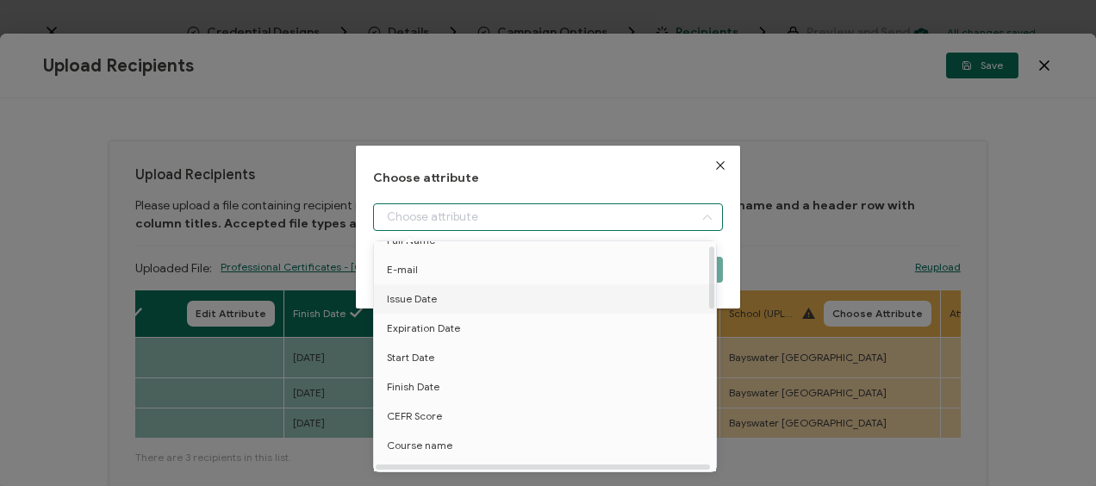
scroll to position [86, 0]
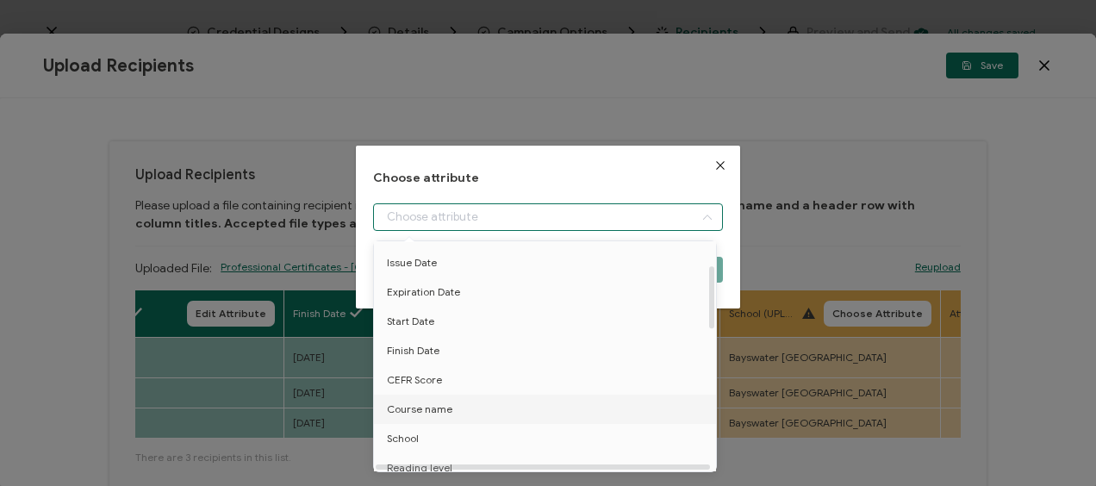
click at [452, 409] on li "Course name" at bounding box center [548, 409] width 357 height 29
type input "Course name"
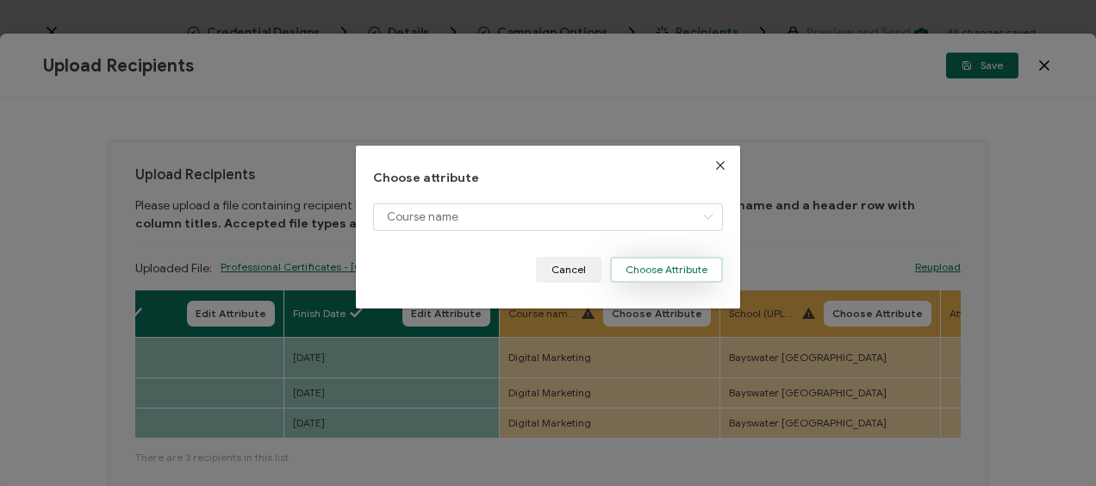
click at [675, 270] on button "Choose Attribute" at bounding box center [666, 270] width 113 height 26
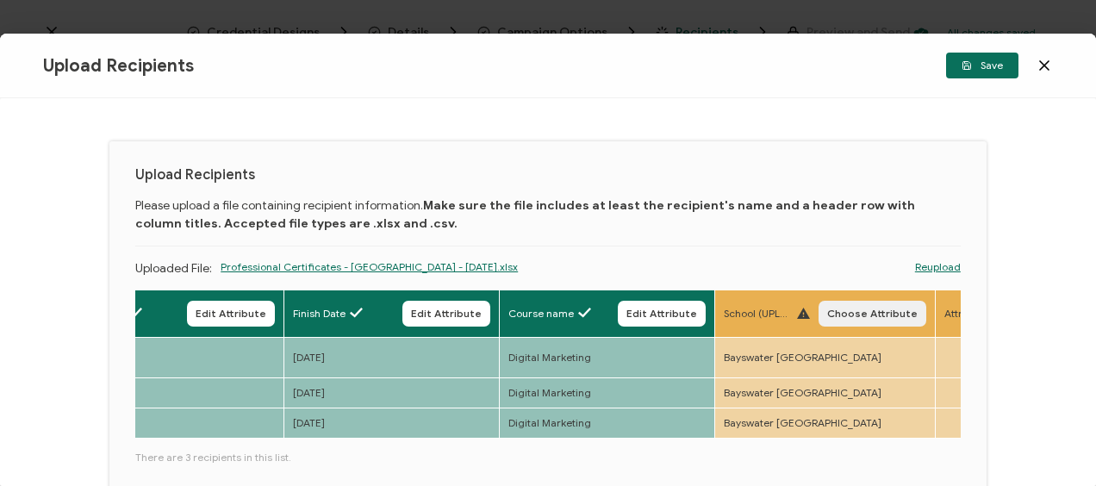
click at [882, 308] on span "Choose Attribute" at bounding box center [872, 313] width 90 height 10
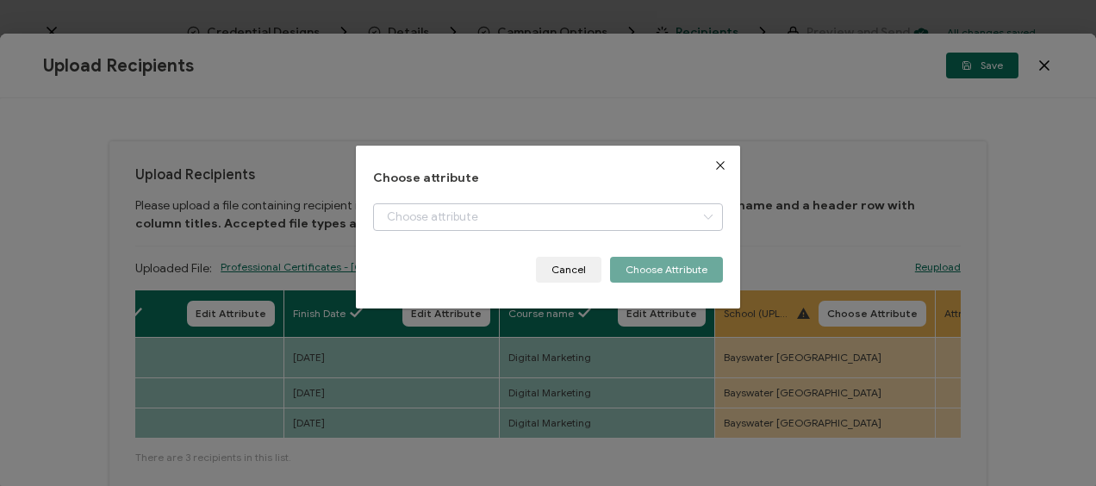
click at [697, 217] on icon "dialog" at bounding box center [708, 217] width 22 height 28
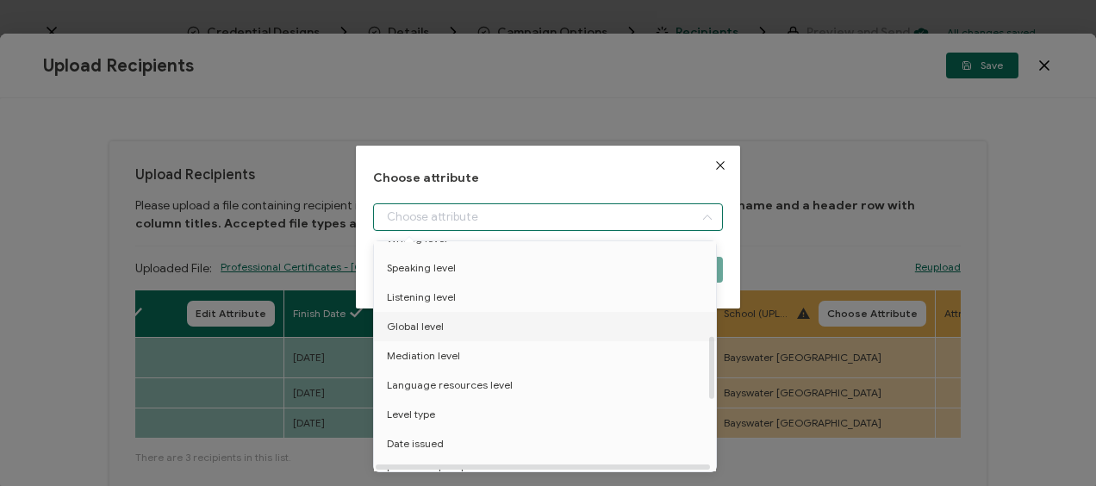
scroll to position [258, 0]
click at [452, 269] on li "School" at bounding box center [548, 266] width 357 height 29
type input "School"
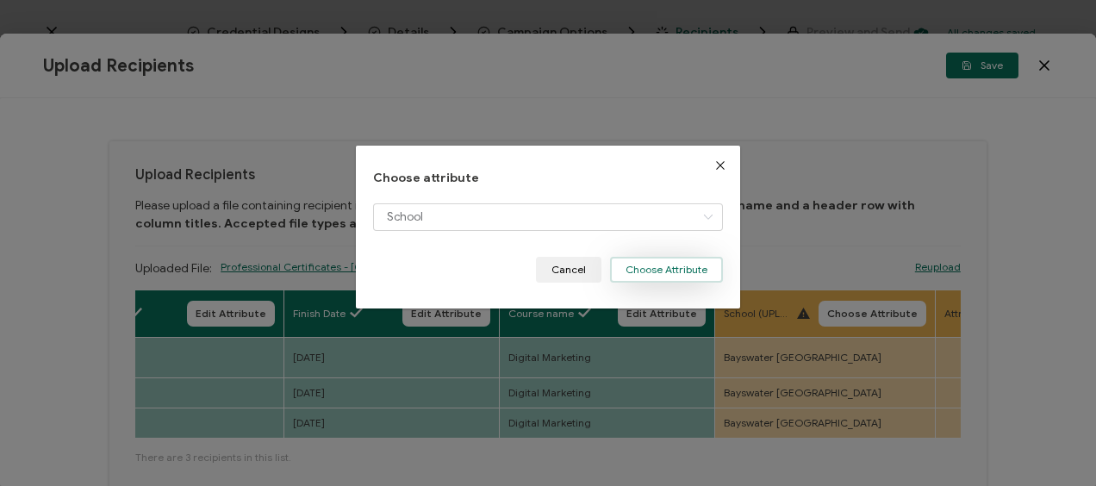
click at [660, 268] on button "Choose Attribute" at bounding box center [666, 270] width 113 height 26
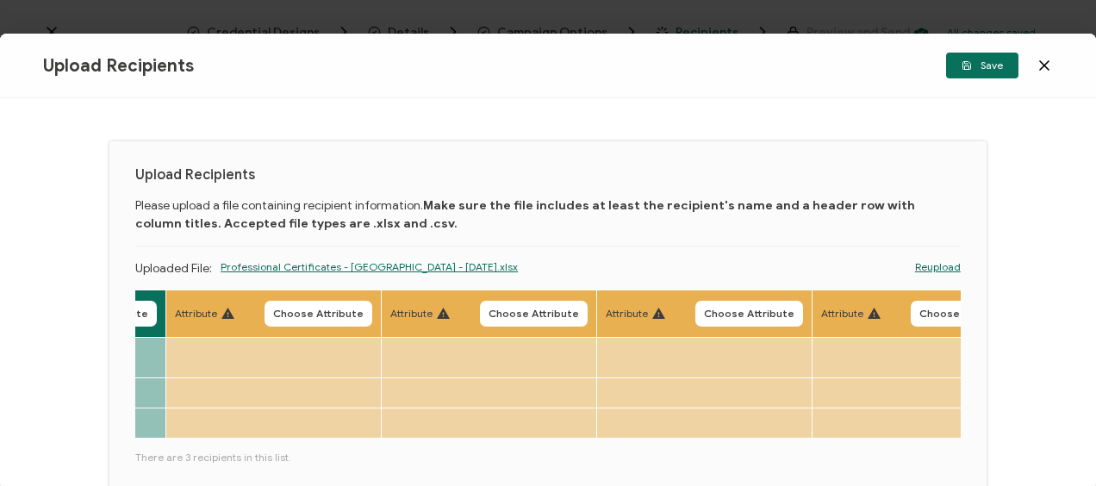
scroll to position [0, 1764]
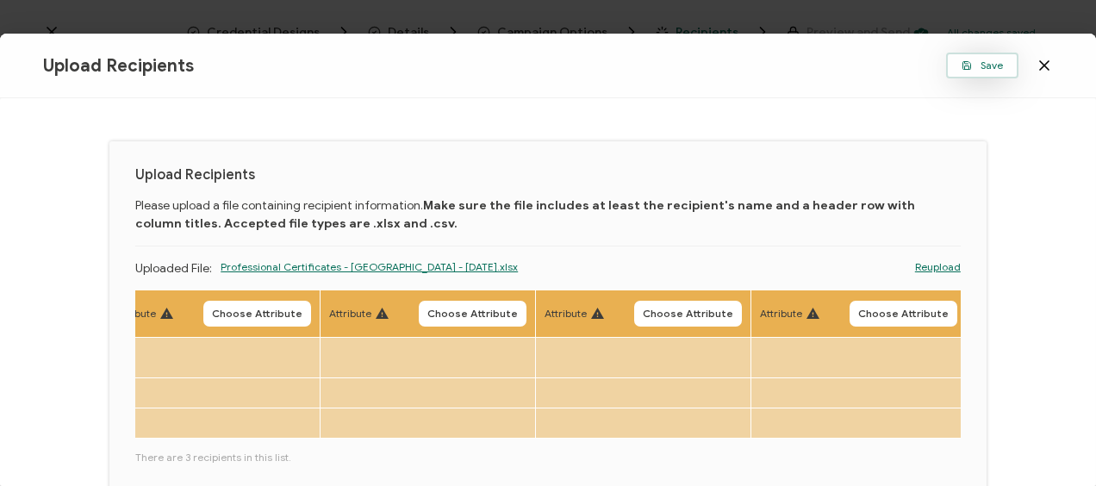
click at [989, 68] on span "Save" at bounding box center [981, 65] width 41 height 10
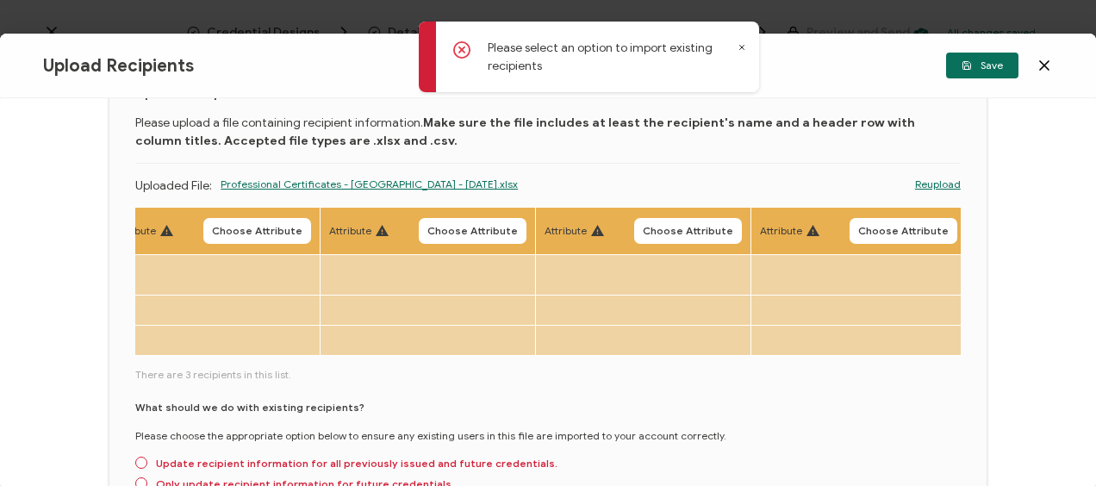
scroll to position [172, 0]
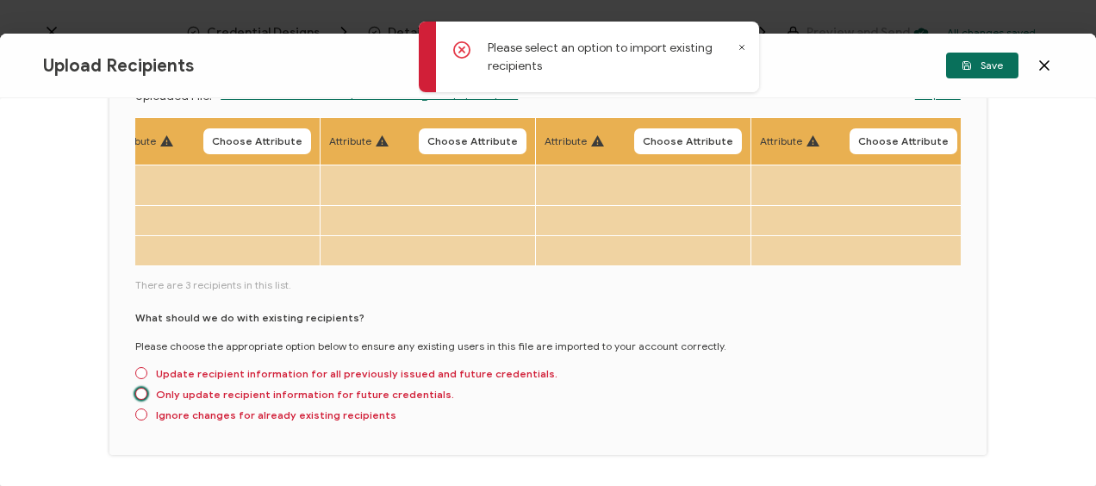
click at [142, 389] on span at bounding box center [141, 394] width 12 height 12
click at [142, 389] on input "Only update recipient information for future credentials." at bounding box center [141, 395] width 12 height 14
radio input "true"
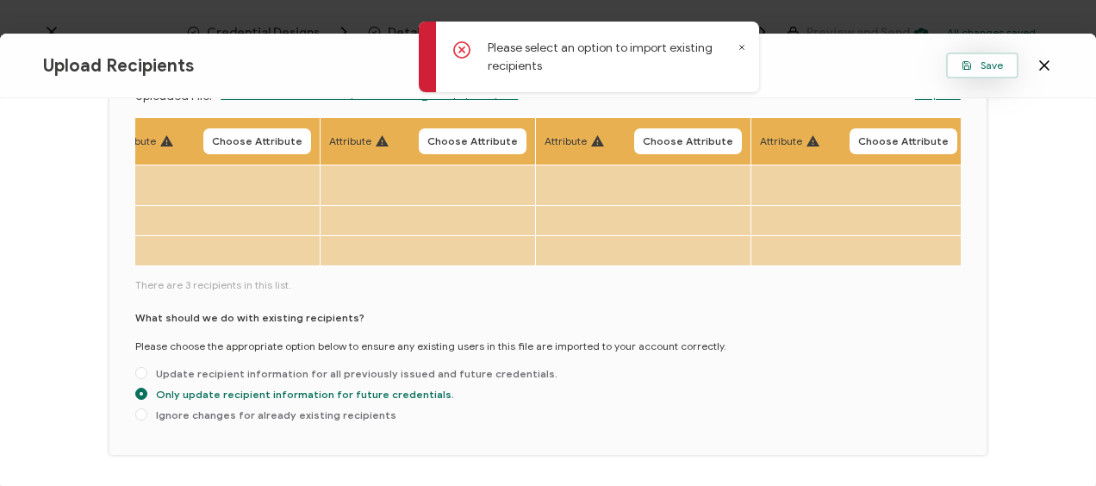
click at [990, 67] on span "Save" at bounding box center [981, 65] width 41 height 10
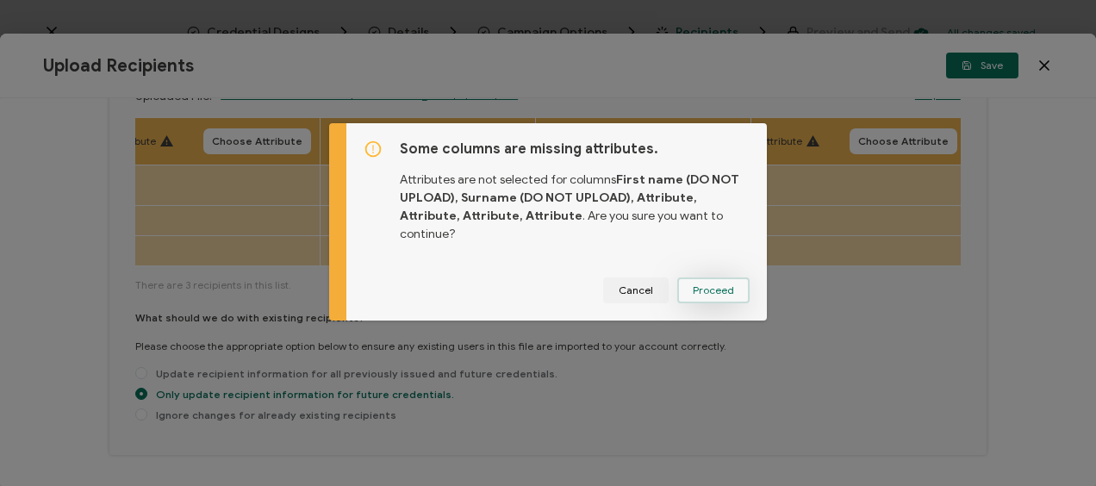
click at [693, 277] on button "Proceed" at bounding box center [713, 290] width 72 height 26
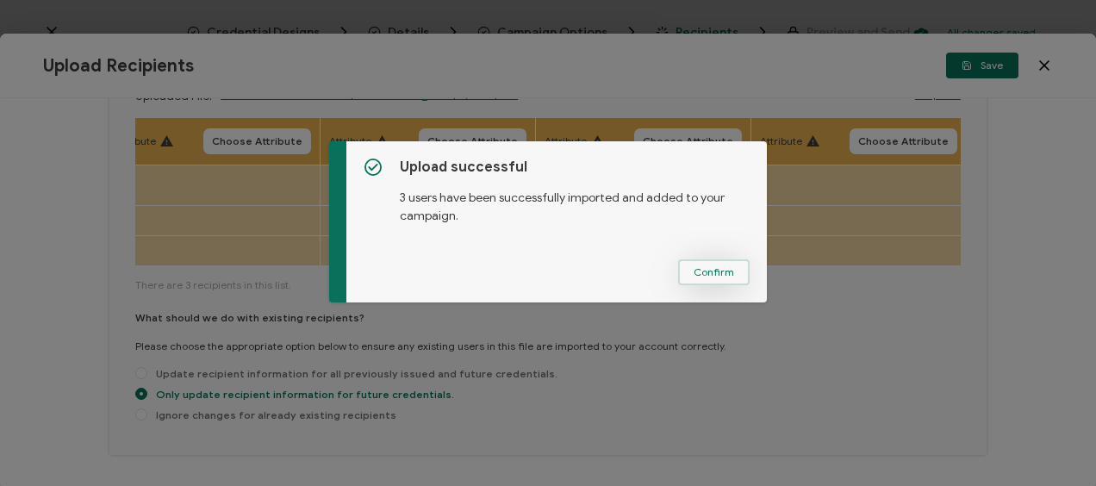
click at [717, 262] on button "Confirm" at bounding box center [714, 272] width 72 height 26
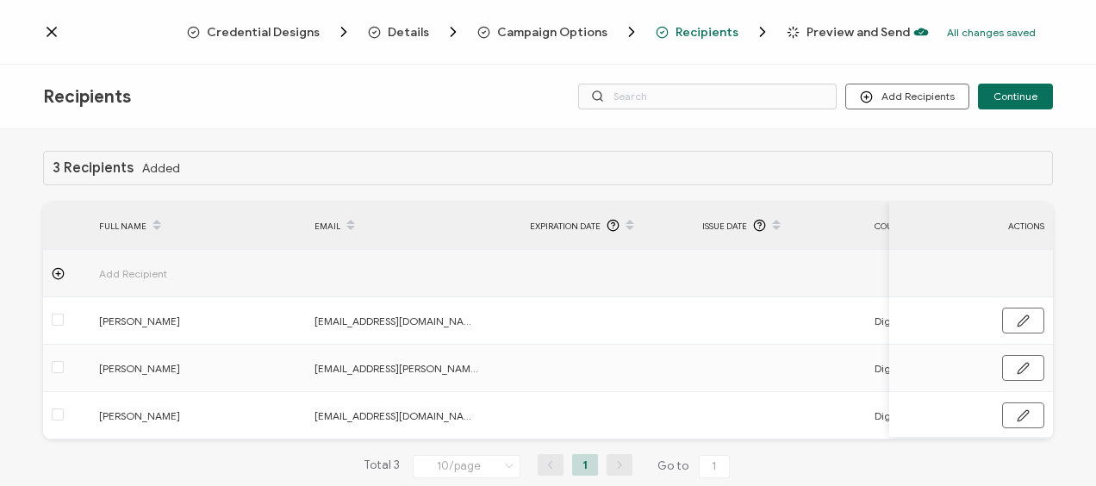
click at [50, 28] on icon at bounding box center [51, 31] width 17 height 17
